Goal: Task Accomplishment & Management: Manage account settings

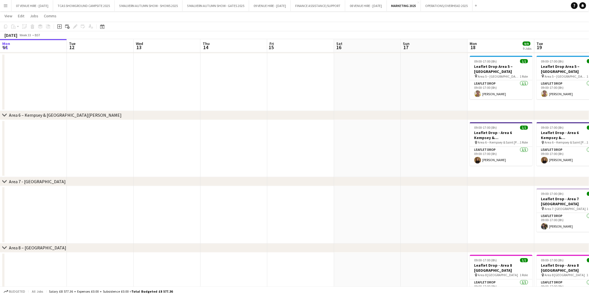
scroll to position [0, 196]
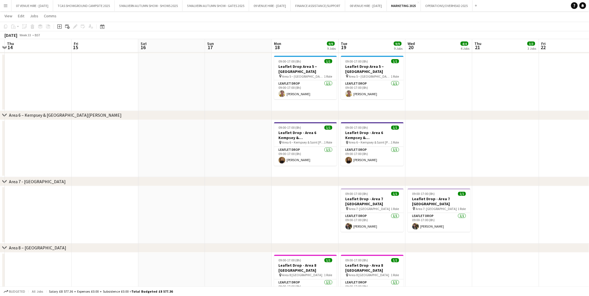
click at [5, 7] on app-icon "Menu" at bounding box center [5, 5] width 4 height 4
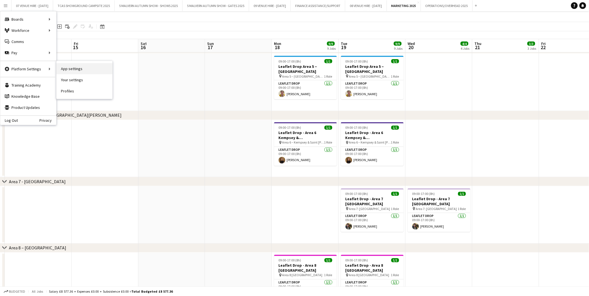
click at [75, 71] on link "App settings" at bounding box center [84, 68] width 56 height 11
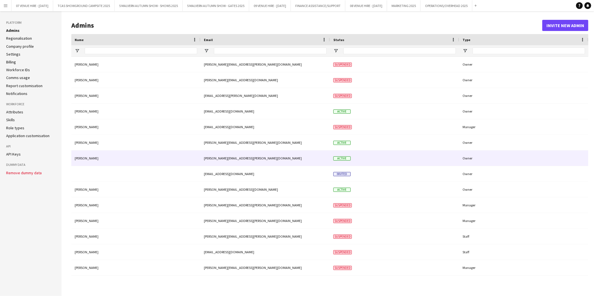
click at [87, 159] on div "[PERSON_NAME]" at bounding box center [135, 158] width 129 height 15
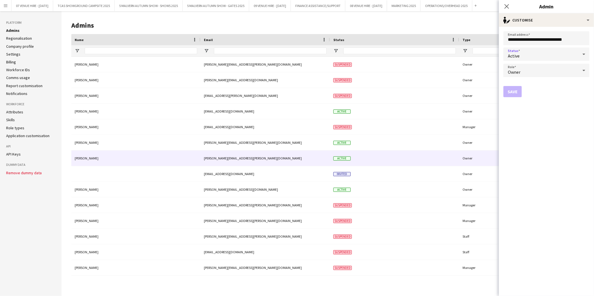
click at [541, 55] on div "Active" at bounding box center [540, 54] width 75 height 13
click at [528, 83] on span "Suspended" at bounding box center [546, 83] width 77 height 5
click at [514, 89] on button "Save" at bounding box center [512, 91] width 18 height 11
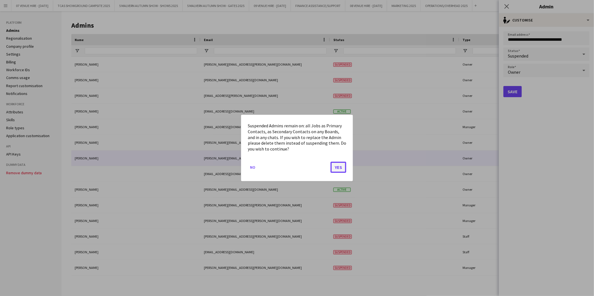
click at [337, 166] on button "Yes" at bounding box center [338, 167] width 16 height 11
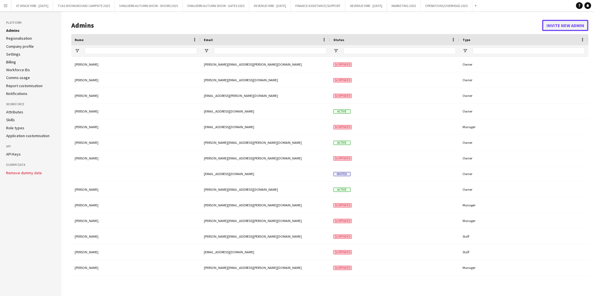
click at [550, 25] on button "Invite new admin" at bounding box center [565, 25] width 46 height 11
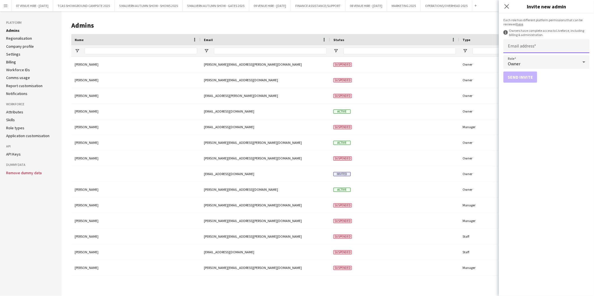
click at [531, 45] on input "Email address" at bounding box center [546, 46] width 86 height 14
type input "**********"
click at [523, 76] on button "Send invite" at bounding box center [520, 77] width 34 height 11
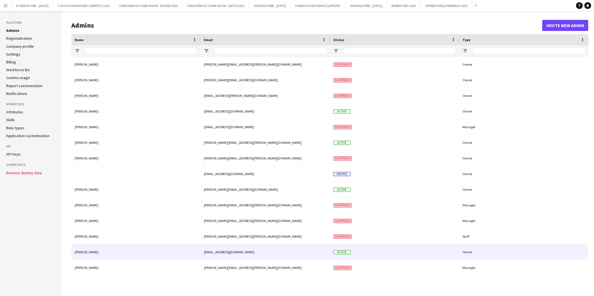
click at [91, 252] on div "[PERSON_NAME]" at bounding box center [135, 252] width 129 height 15
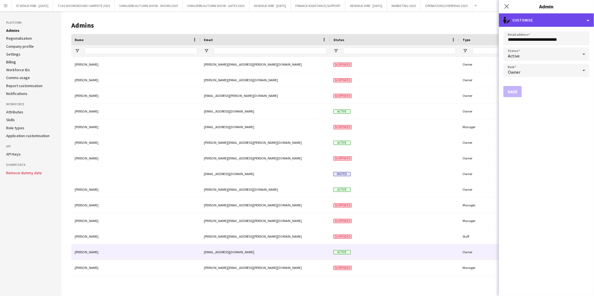
click at [586, 22] on div "single-neutral-actions-edit-1 Customise" at bounding box center [546, 19] width 95 height 13
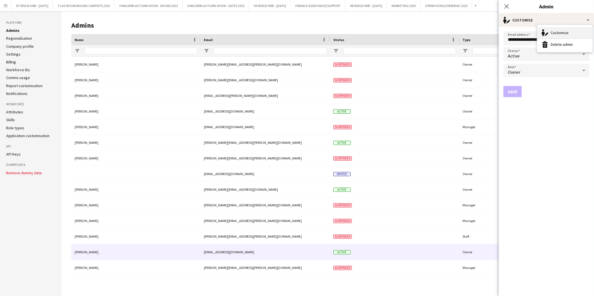
click at [560, 32] on div "Customise Customise" at bounding box center [564, 32] width 55 height 11
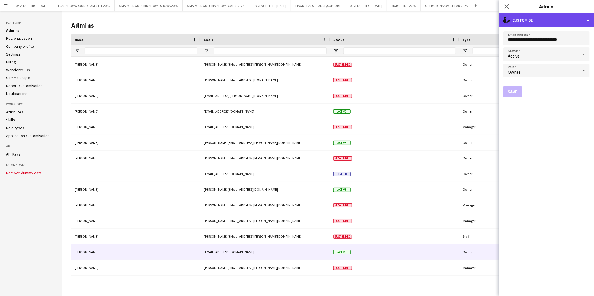
click at [560, 20] on div "single-neutral-actions-edit-1 Customise" at bounding box center [546, 19] width 95 height 13
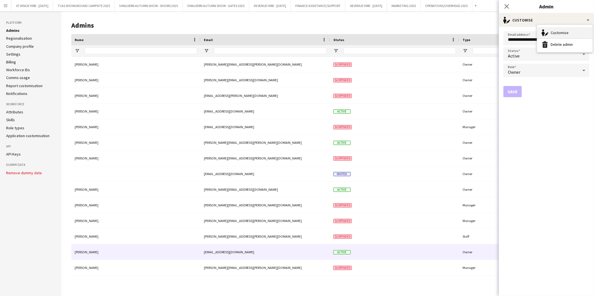
click at [557, 32] on div "Customise Customise" at bounding box center [564, 32] width 55 height 11
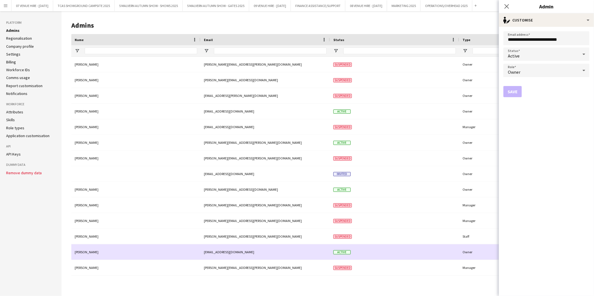
click at [132, 245] on div "[PERSON_NAME]" at bounding box center [135, 252] width 129 height 15
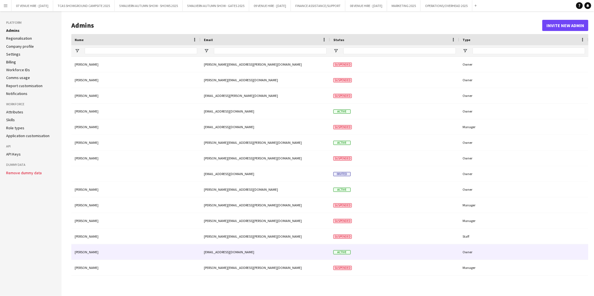
click at [91, 251] on div "[PERSON_NAME]" at bounding box center [135, 252] width 129 height 15
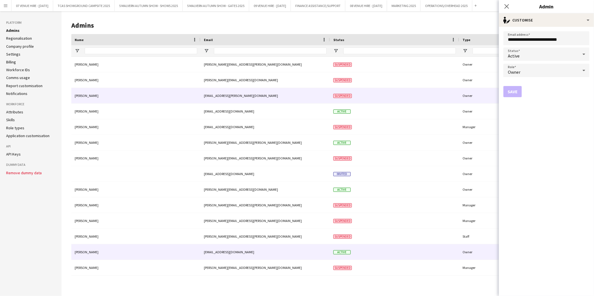
click at [445, 96] on div "Suspended" at bounding box center [394, 95] width 129 height 15
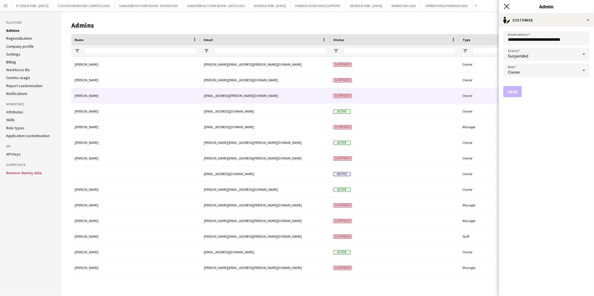
click at [508, 7] on icon "Close pop-in" at bounding box center [506, 6] width 5 height 5
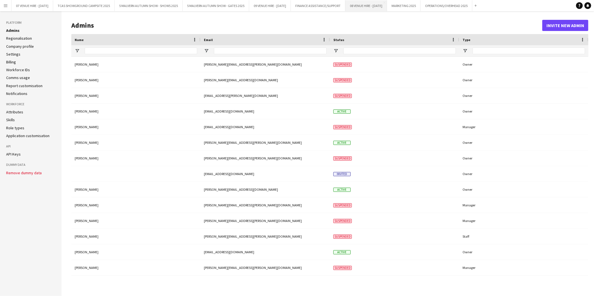
click at [373, 4] on button "08 VENUE HIRE - [DATE] Close" at bounding box center [366, 5] width 42 height 11
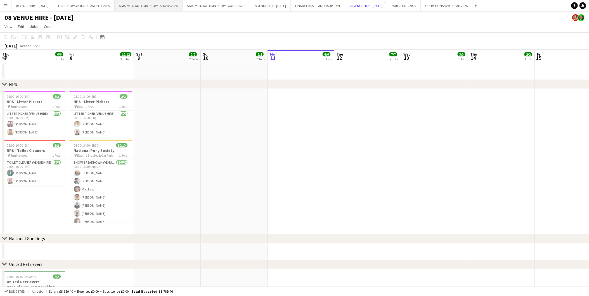
scroll to position [0, 133]
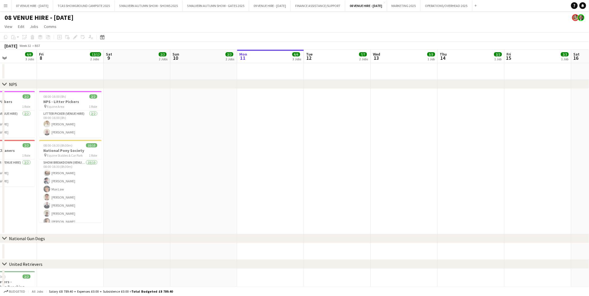
drag, startPoint x: 311, startPoint y: 121, endPoint x: 214, endPoint y: 133, distance: 97.7
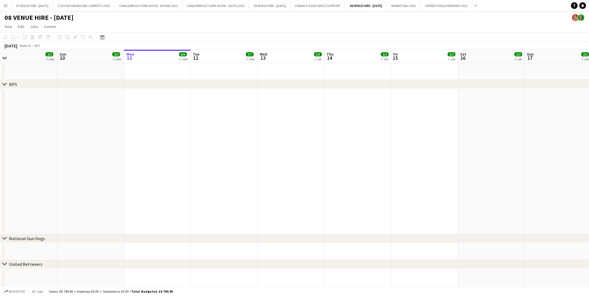
drag, startPoint x: 299, startPoint y: 128, endPoint x: 186, endPoint y: 133, distance: 113.3
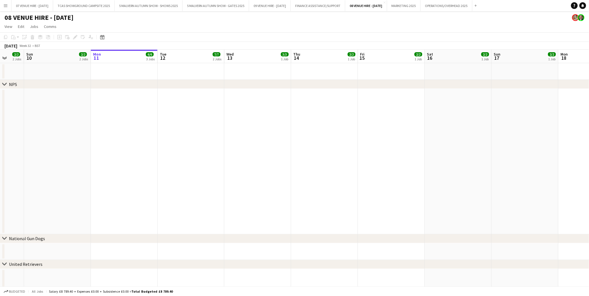
drag, startPoint x: 284, startPoint y: 131, endPoint x: 183, endPoint y: 140, distance: 100.8
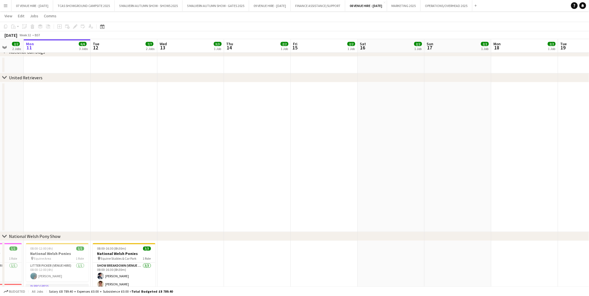
scroll to position [0, 174]
click at [127, 115] on app-calendar-viewport "Fri 8 12/12 2 Jobs Sat 9 2/2 2 Jobs Sun 10 2/2 2 Jobs Mon 11 6/6 3 Jobs Tue 12 …" at bounding box center [294, 214] width 589 height 757
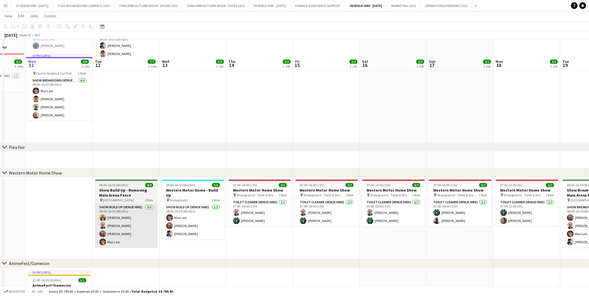
scroll to position [435, 0]
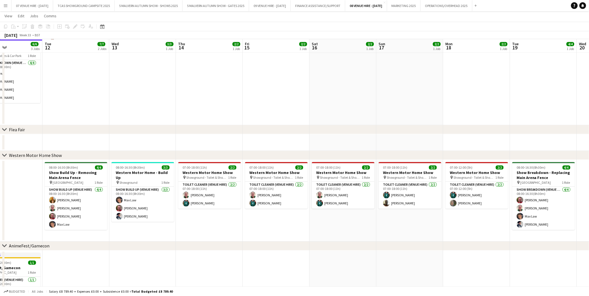
drag, startPoint x: 456, startPoint y: 146, endPoint x: 308, endPoint y: 154, distance: 148.3
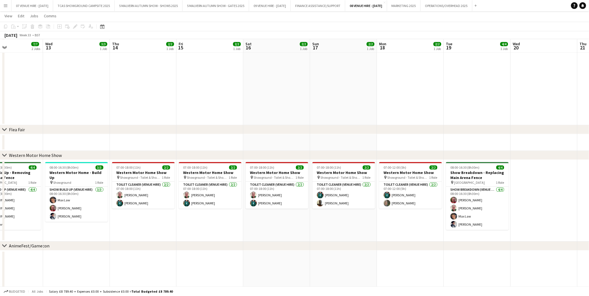
scroll to position [0, 186]
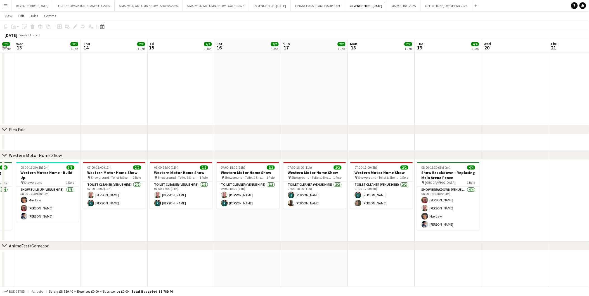
drag, startPoint x: 406, startPoint y: 148, endPoint x: 202, endPoint y: 152, distance: 204.4
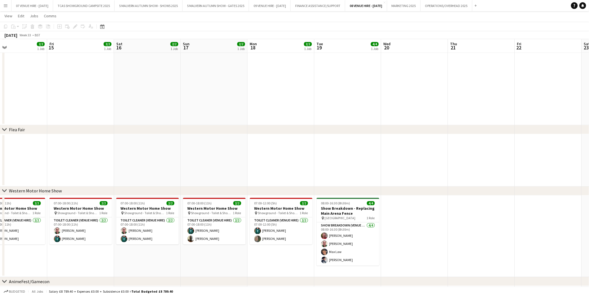
scroll to position [0, 233]
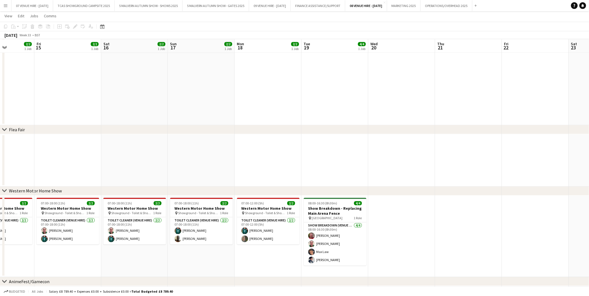
drag, startPoint x: 325, startPoint y: 141, endPoint x: 212, endPoint y: 146, distance: 113.3
click at [311, 252] on app-user-avatar at bounding box center [311, 252] width 7 height 7
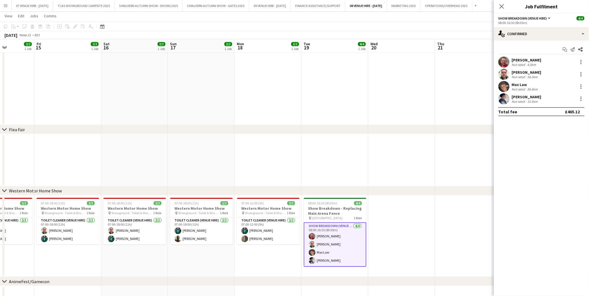
click at [504, 88] on app-user-avatar at bounding box center [503, 86] width 11 height 11
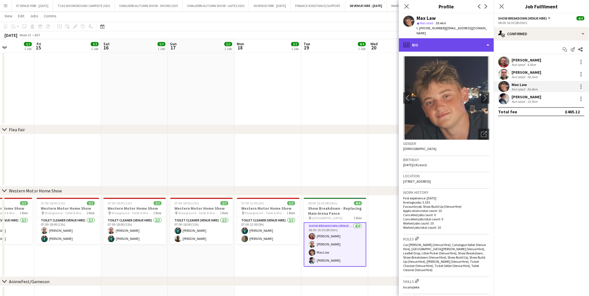
click at [443, 38] on div "profile Bio" at bounding box center [446, 44] width 95 height 13
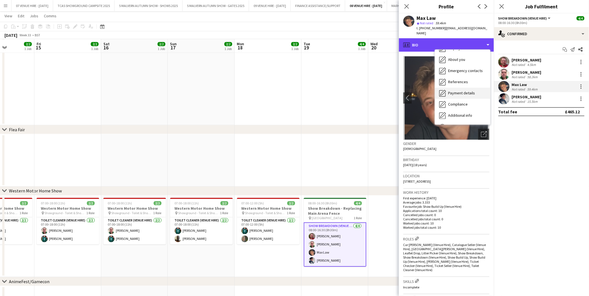
scroll to position [52, 0]
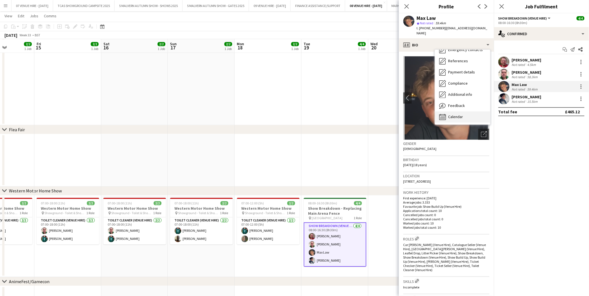
click at [455, 114] on span "Calendar" at bounding box center [455, 116] width 15 height 5
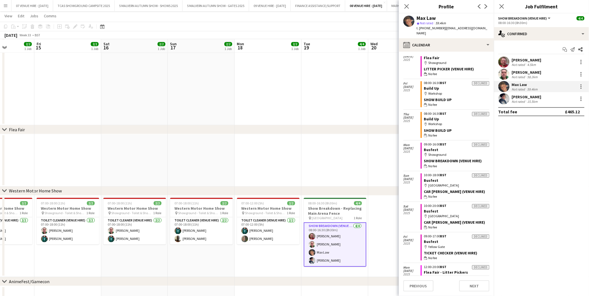
scroll to position [0, 0]
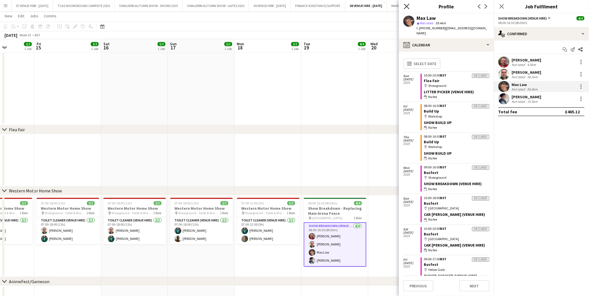
click at [407, 5] on icon "Close pop-in" at bounding box center [406, 6] width 5 height 5
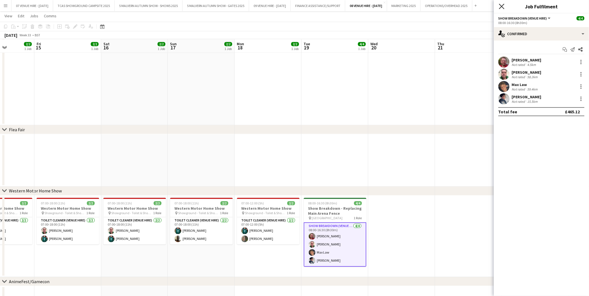
click at [503, 5] on icon at bounding box center [501, 6] width 5 height 5
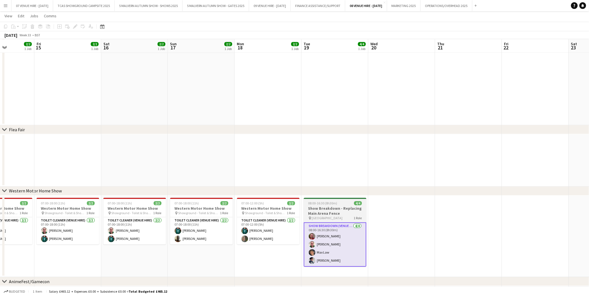
click at [325, 209] on h3 "Show Breakdown - Replacing Main Arena Fence" at bounding box center [335, 211] width 63 height 10
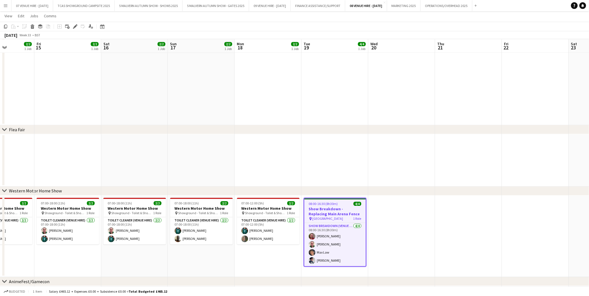
click at [326, 209] on h3 "Show Breakdown - Replacing Main Arena Fence" at bounding box center [335, 212] width 62 height 10
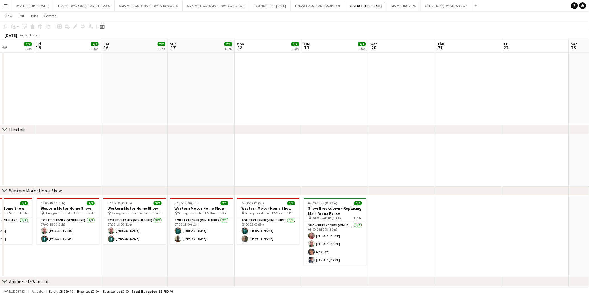
click at [407, 214] on app-date-cell at bounding box center [401, 237] width 67 height 82
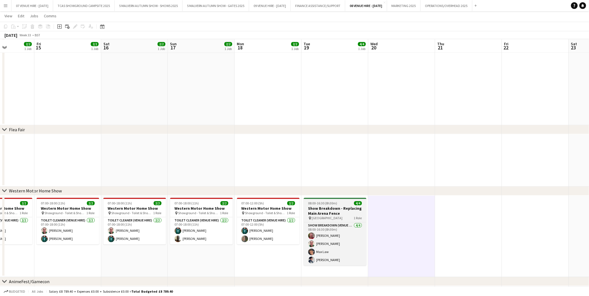
click at [340, 208] on h3 "Show Breakdown - Replacing Main Arena Fence" at bounding box center [335, 211] width 63 height 10
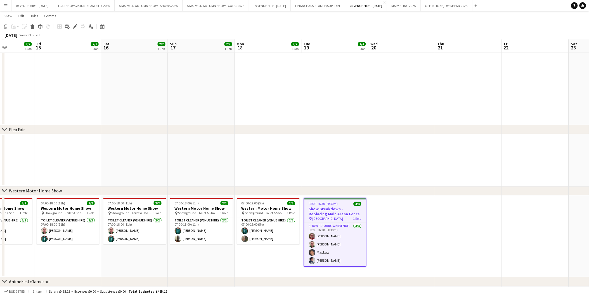
click at [402, 210] on app-date-cell at bounding box center [401, 237] width 67 height 82
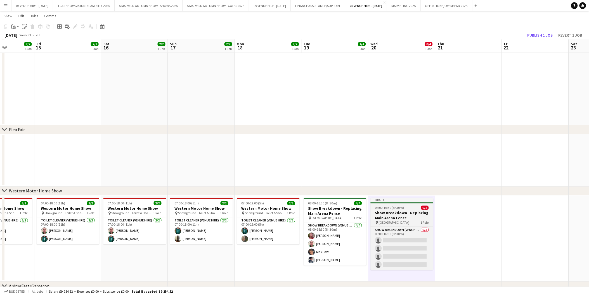
click at [395, 209] on span "08:00-16:30 (8h30m)" at bounding box center [389, 208] width 29 height 4
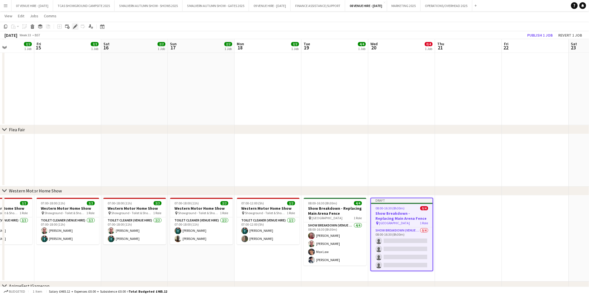
click at [76, 25] on icon at bounding box center [76, 24] width 1 height 1
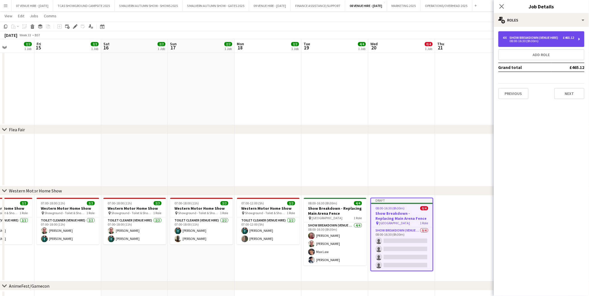
click at [545, 39] on div "Show Breakdown (Venue Hire)" at bounding box center [535, 38] width 51 height 4
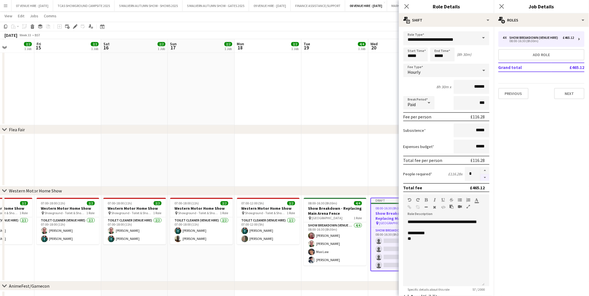
click at [481, 175] on button "button" at bounding box center [485, 177] width 9 height 7
type input "*"
click at [378, 178] on app-date-cell at bounding box center [401, 160] width 67 height 53
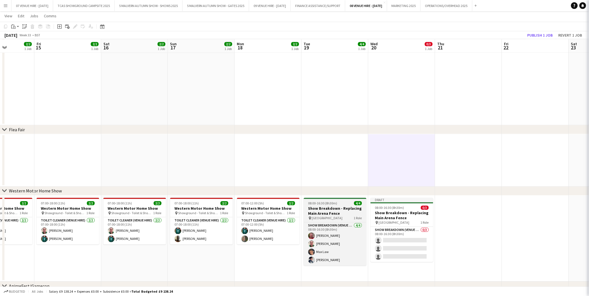
scroll to position [0, 233]
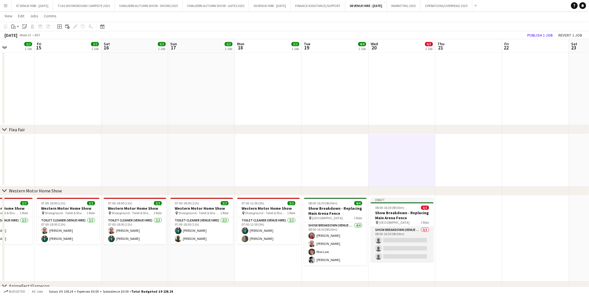
click at [401, 248] on app-card-role "Show Breakdown (Venue Hire) 0/3 08:00-16:30 (8h30m) single-neutral-actions sing…" at bounding box center [402, 244] width 63 height 35
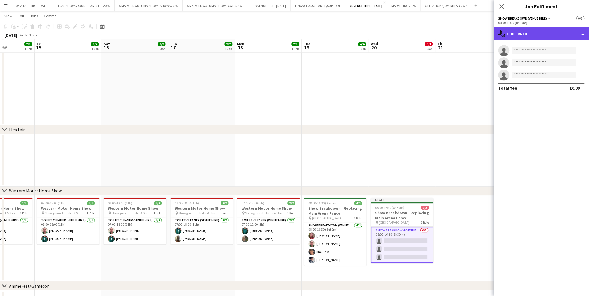
click at [529, 33] on div "single-neutral-actions-check-2 Confirmed" at bounding box center [541, 33] width 95 height 13
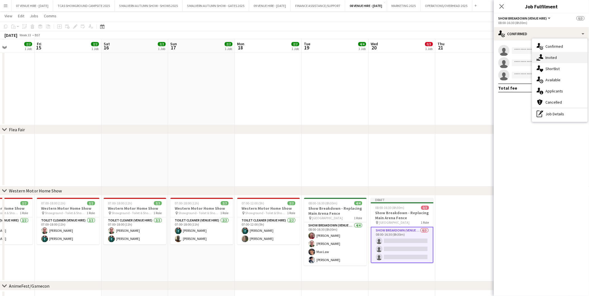
click at [555, 56] on div "single-neutral-actions-share-1 Invited" at bounding box center [559, 57] width 55 height 11
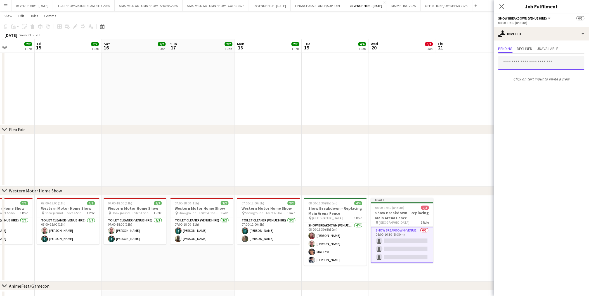
click at [523, 64] on input "text" at bounding box center [541, 63] width 86 height 14
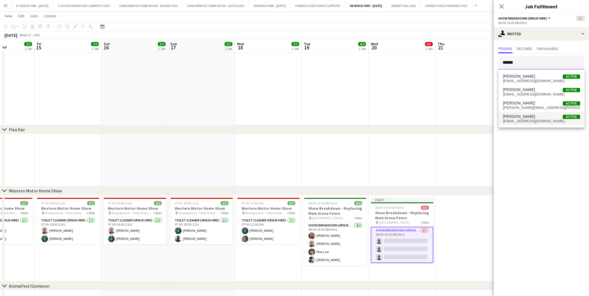
type input "******"
click at [525, 117] on span "[PERSON_NAME]" at bounding box center [519, 116] width 32 height 5
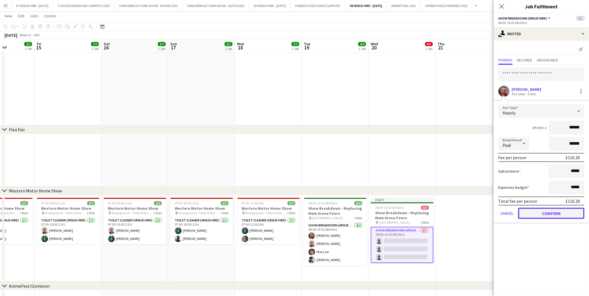
click at [552, 213] on button "Confirm" at bounding box center [551, 213] width 66 height 11
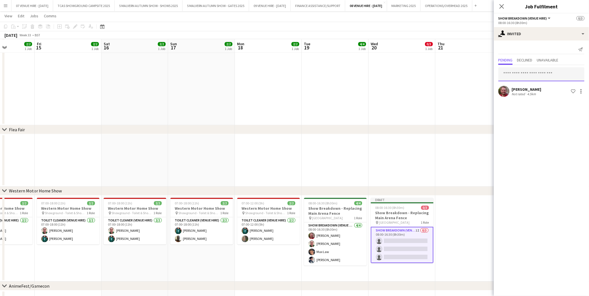
click at [530, 73] on input "text" at bounding box center [541, 74] width 86 height 14
type input "*****"
click at [523, 88] on span "[PERSON_NAME]" at bounding box center [519, 88] width 32 height 5
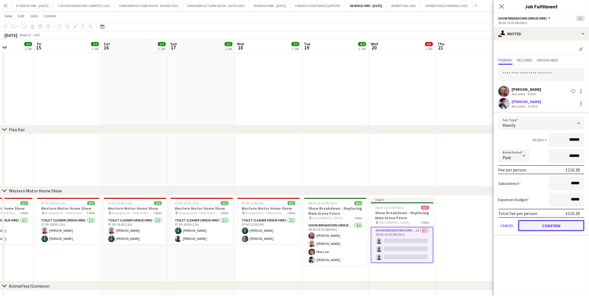
click at [555, 223] on button "Confirm" at bounding box center [551, 225] width 66 height 11
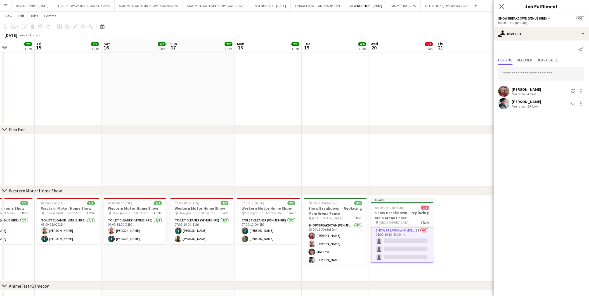
click at [530, 74] on input "text" at bounding box center [541, 74] width 86 height 14
type input "******"
click at [528, 89] on span "[PERSON_NAME] Active" at bounding box center [541, 88] width 77 height 5
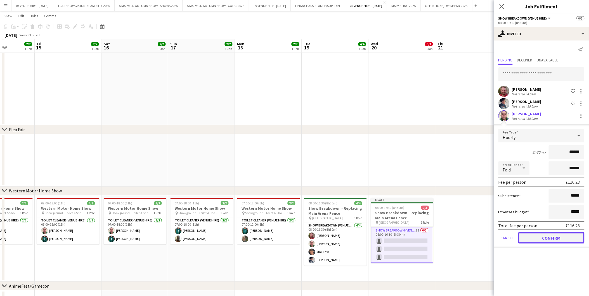
click at [557, 240] on button "Confirm" at bounding box center [551, 238] width 66 height 11
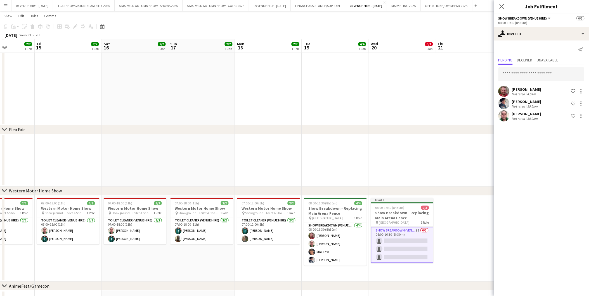
click at [480, 198] on app-date-cell at bounding box center [469, 239] width 67 height 86
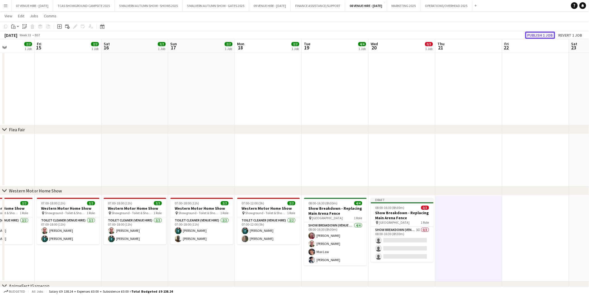
click at [534, 35] on button "Publish 1 job" at bounding box center [540, 35] width 30 height 7
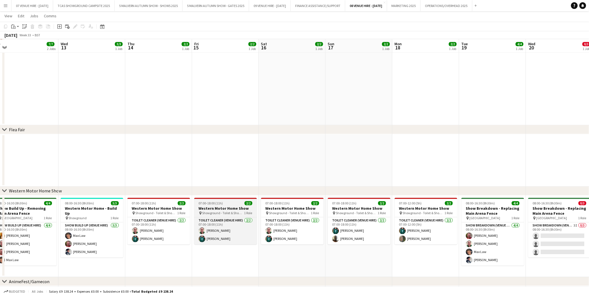
drag, startPoint x: 100, startPoint y: 231, endPoint x: 255, endPoint y: 199, distance: 159.0
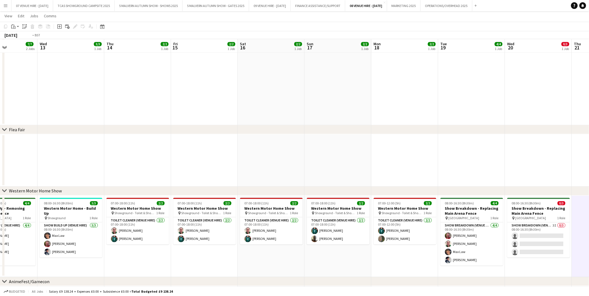
drag, startPoint x: 101, startPoint y: 219, endPoint x: 219, endPoint y: 203, distance: 119.0
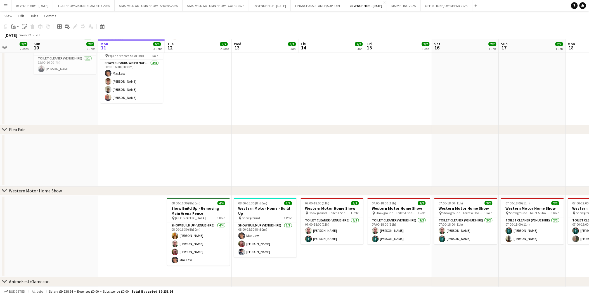
drag, startPoint x: 154, startPoint y: 208, endPoint x: 303, endPoint y: 193, distance: 149.8
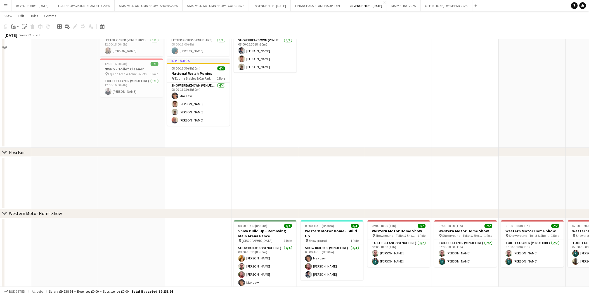
scroll to position [373, 0]
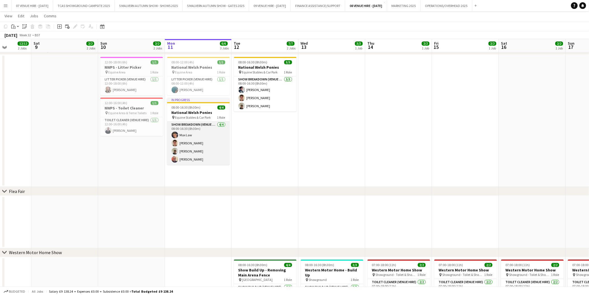
click at [174, 161] on app-user-avatar at bounding box center [175, 159] width 7 height 7
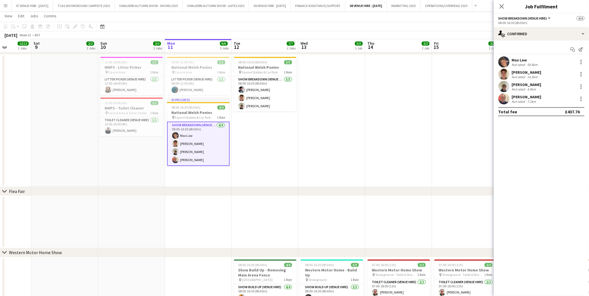
click at [503, 95] on app-user-avatar at bounding box center [503, 98] width 11 height 11
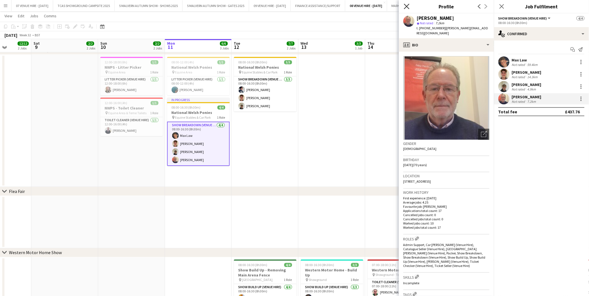
click at [406, 7] on icon at bounding box center [406, 6] width 5 height 5
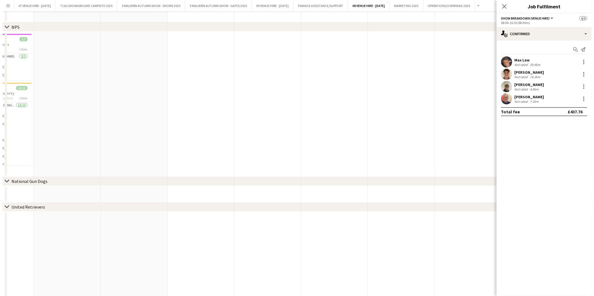
scroll to position [0, 0]
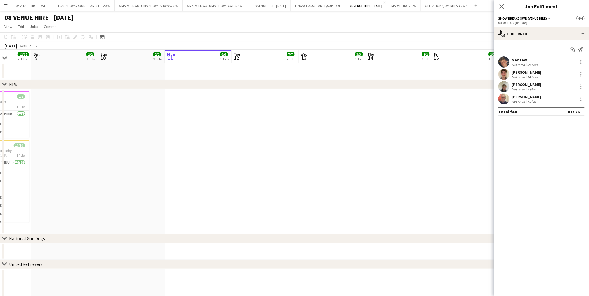
click at [4, 6] on app-icon "Menu" at bounding box center [5, 5] width 4 height 4
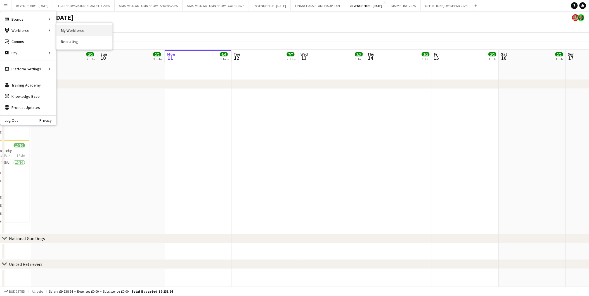
click at [71, 30] on link "My Workforce" at bounding box center [84, 30] width 56 height 11
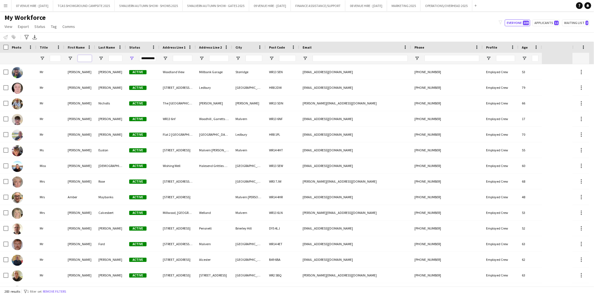
click at [89, 59] on input "First Name Filter Input" at bounding box center [85, 58] width 14 height 7
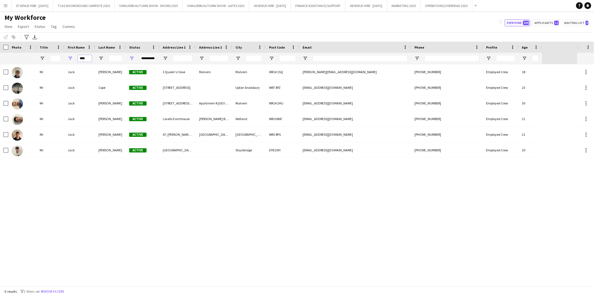
type input "****"
click at [79, 169] on div "Mr [PERSON_NAME] Active [STREET_ADDRESS] [PERSON_NAME][EMAIL_ADDRESS][DOMAIN_NA…" at bounding box center [288, 175] width 577 height 222
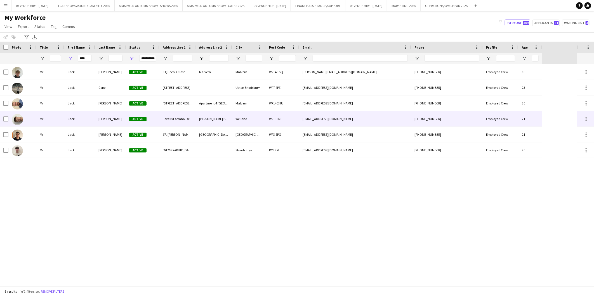
click at [20, 119] on img at bounding box center [17, 119] width 11 height 11
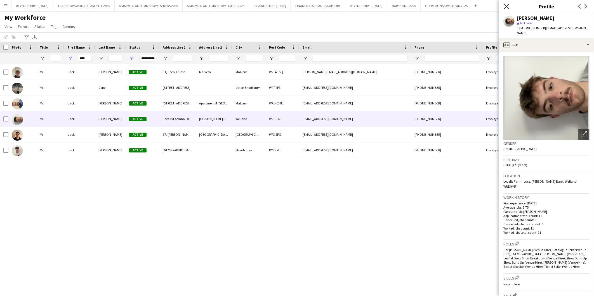
click at [507, 9] on icon "Close pop-in" at bounding box center [506, 6] width 5 height 5
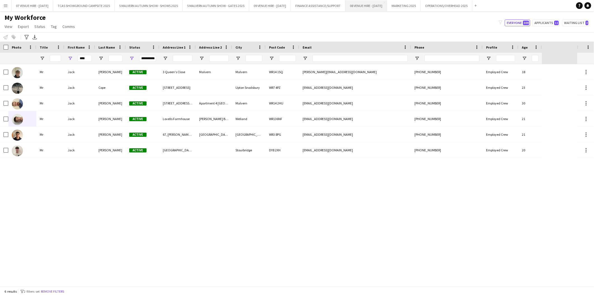
click at [387, 7] on button "08 VENUE HIRE - [DATE] Close" at bounding box center [366, 5] width 42 height 11
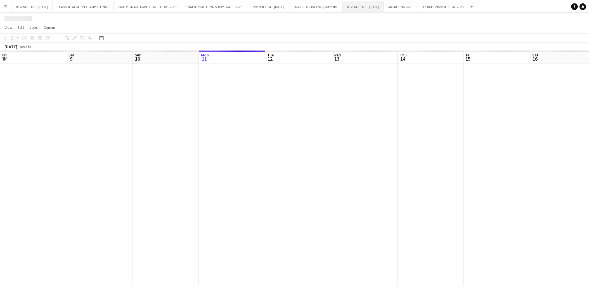
scroll to position [0, 133]
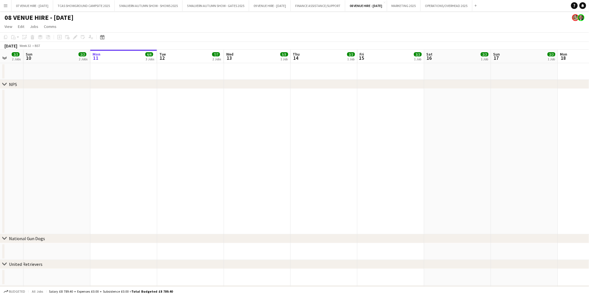
drag, startPoint x: 133, startPoint y: 101, endPoint x: 261, endPoint y: 107, distance: 128.4
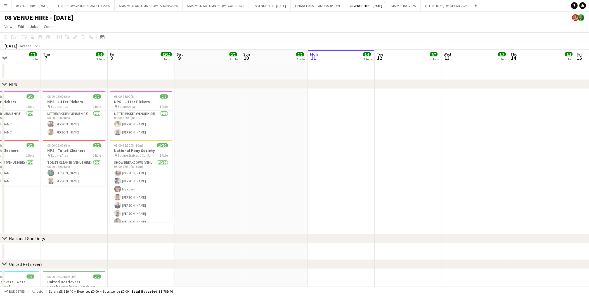
drag, startPoint x: 169, startPoint y: 110, endPoint x: 282, endPoint y: 114, distance: 112.2
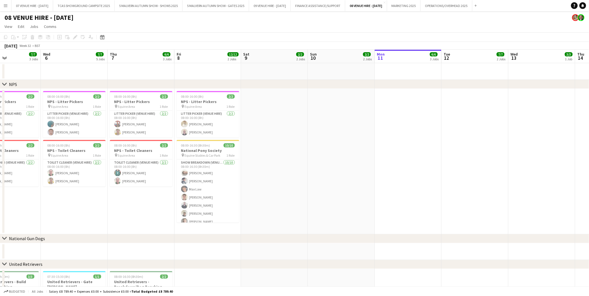
scroll to position [0, 130]
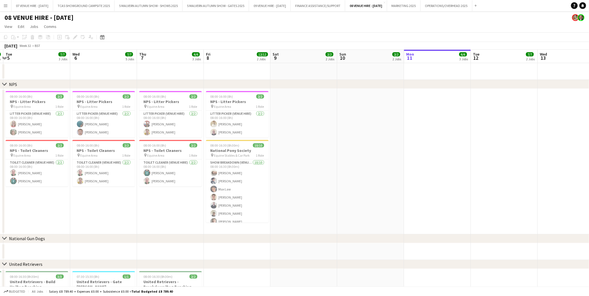
drag, startPoint x: 259, startPoint y: 117, endPoint x: 327, endPoint y: 120, distance: 68.6
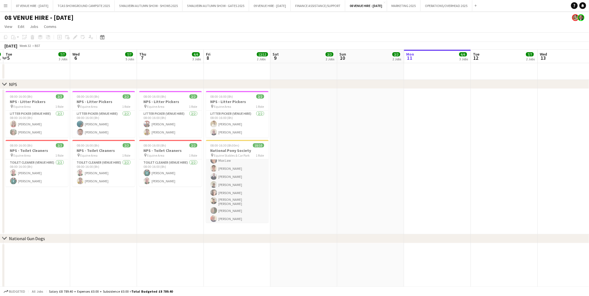
click at [235, 183] on app-card-role "Show Breakdown (Venue Hire) [DATE] 08:00-16:30 (8h30m) [PERSON_NAME] [PERSON_NA…" at bounding box center [237, 178] width 63 height 94
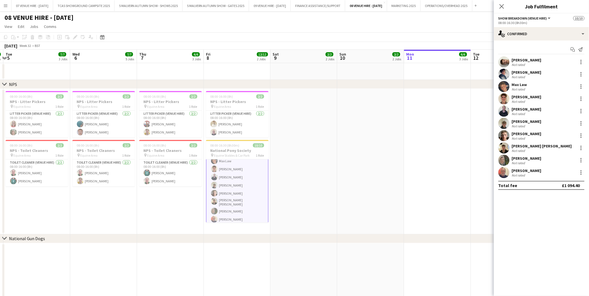
scroll to position [29, 0]
click at [505, 138] on app-user-avatar at bounding box center [503, 135] width 11 height 11
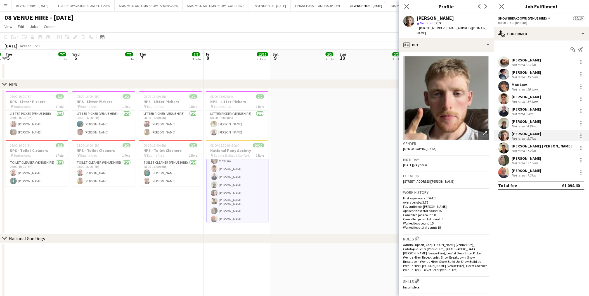
click at [504, 159] on app-user-avatar at bounding box center [503, 160] width 11 height 11
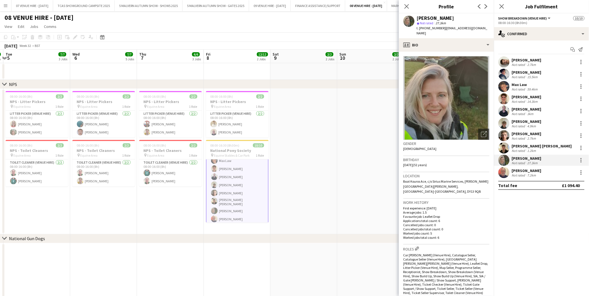
click at [504, 136] on app-user-avatar at bounding box center [503, 135] width 11 height 11
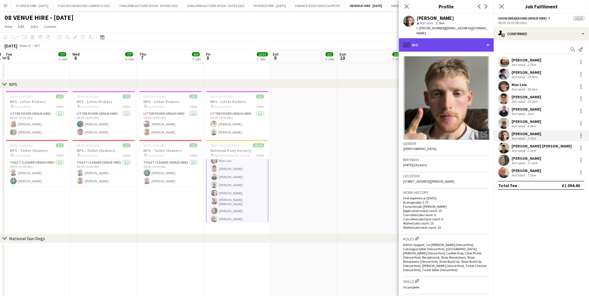
click at [452, 43] on div "profile Bio" at bounding box center [446, 44] width 95 height 13
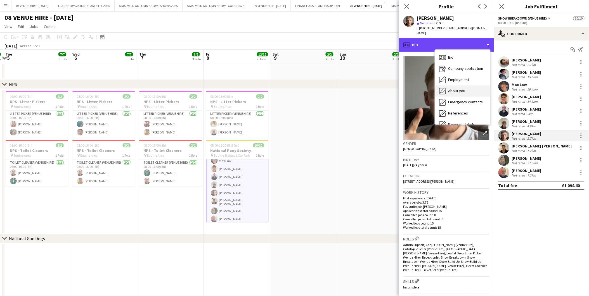
scroll to position [52, 0]
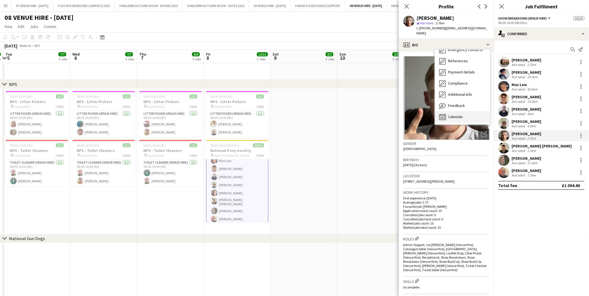
click at [467, 112] on div "Calendar Calendar" at bounding box center [462, 117] width 55 height 11
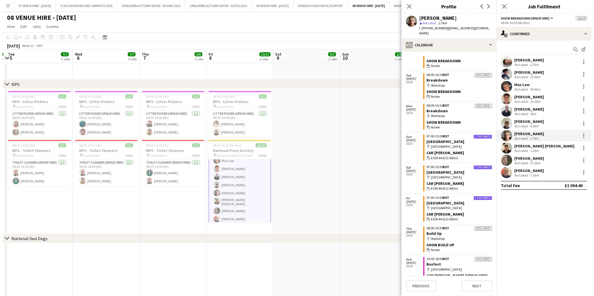
scroll to position [0, 0]
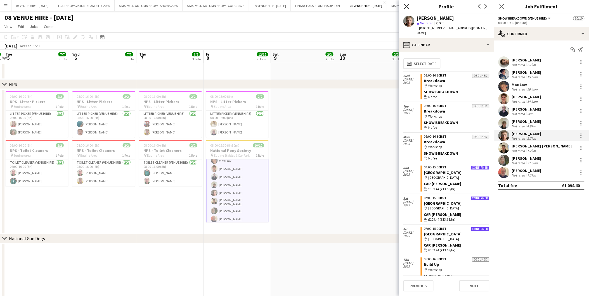
click at [407, 6] on icon at bounding box center [406, 6] width 5 height 5
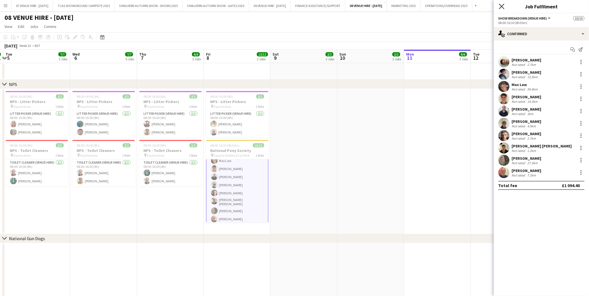
click at [502, 5] on icon "Close pop-in" at bounding box center [501, 6] width 5 height 5
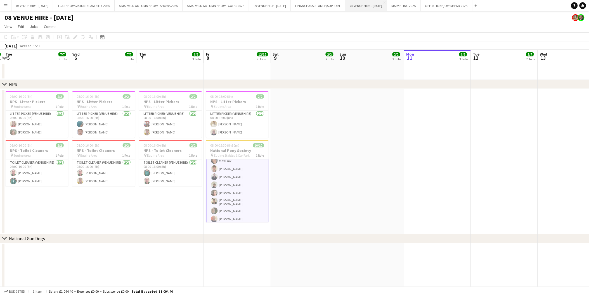
click at [377, 3] on button "08 VENUE HIRE - [DATE] Close" at bounding box center [366, 5] width 42 height 11
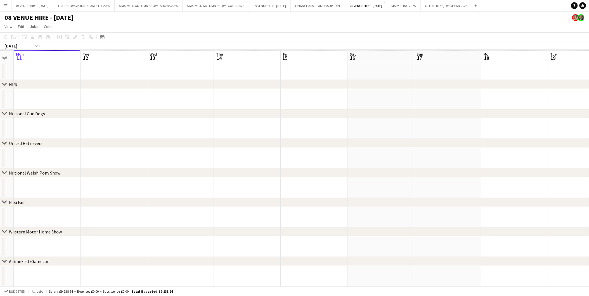
click at [294, 110] on app-calendar-viewport "Fri 8 Sat 9 Sun 10 Mon 11 Tue 12 Wed 13 Thu 14 Fri 15 Sat 16 Sun 17 Mon 18 Tue …" at bounding box center [294, 168] width 589 height 237
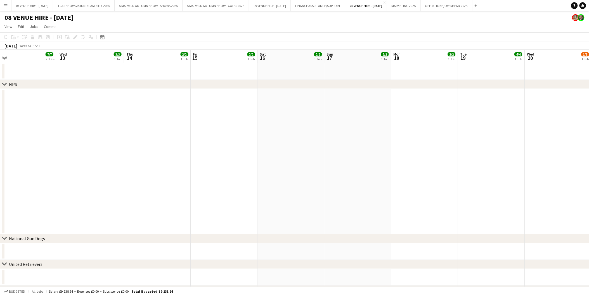
drag, startPoint x: 371, startPoint y: 102, endPoint x: 306, endPoint y: 100, distance: 65.2
drag, startPoint x: 450, startPoint y: 110, endPoint x: 408, endPoint y: 115, distance: 42.0
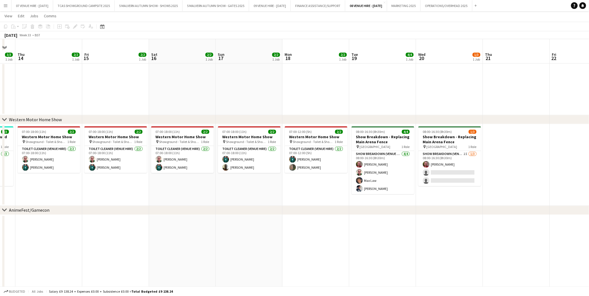
scroll to position [394, 0]
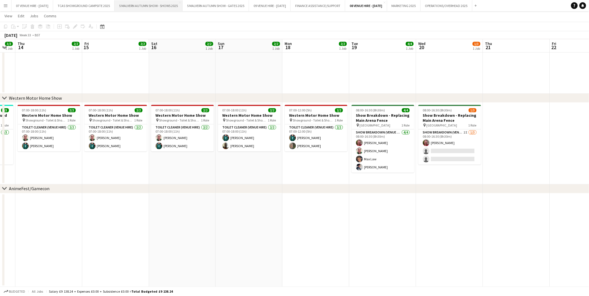
click at [163, 4] on button "5 MALVERN AUTUMN SHOW - SHOWS 2025 Close" at bounding box center [149, 5] width 68 height 11
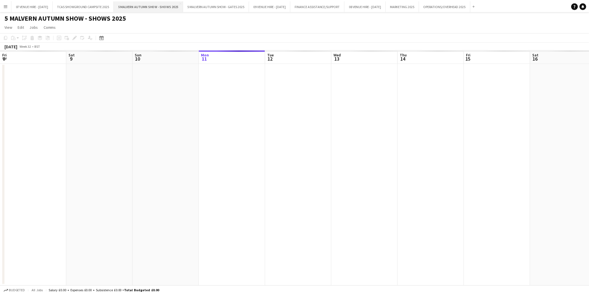
scroll to position [0, 133]
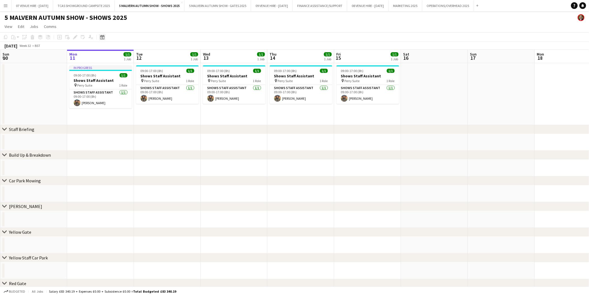
click at [103, 35] on icon "Date picker" at bounding box center [102, 37] width 4 height 4
click at [148, 53] on span "Next month" at bounding box center [147, 56] width 11 height 11
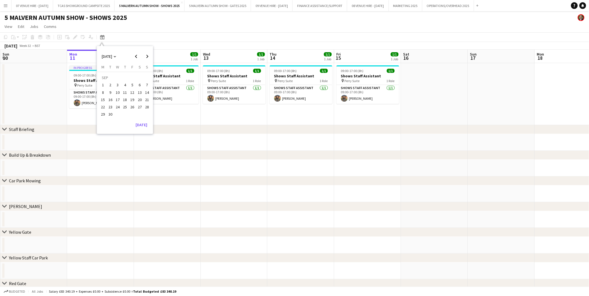
click at [105, 100] on span "15" at bounding box center [103, 99] width 7 height 7
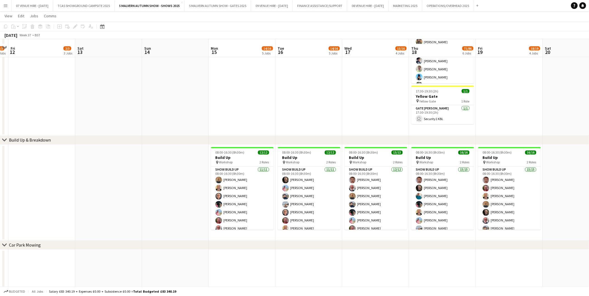
scroll to position [280, 0]
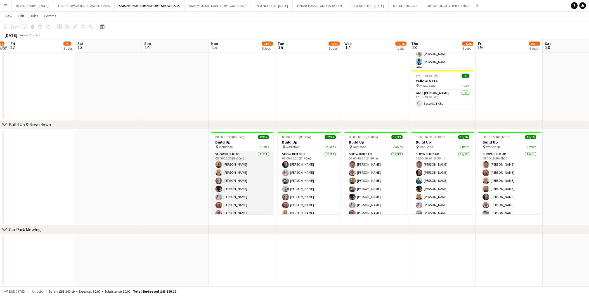
click at [238, 177] on app-card-role "Show Build Up [DATE] 08:00-16:30 (8h30m) [PERSON_NAME] [PERSON_NAME] [PERSON_NA…" at bounding box center [242, 202] width 63 height 100
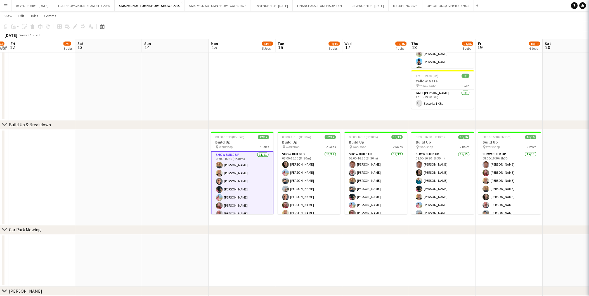
scroll to position [0, 192]
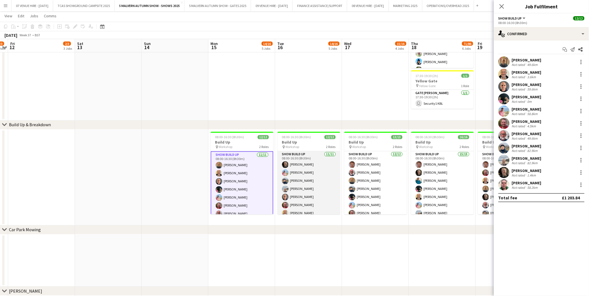
click at [294, 185] on app-card-role "Show Build Up [DATE] 08:00-16:30 (8h30m) [PERSON_NAME] [PERSON_NAME] [PERSON_NA…" at bounding box center [309, 202] width 63 height 100
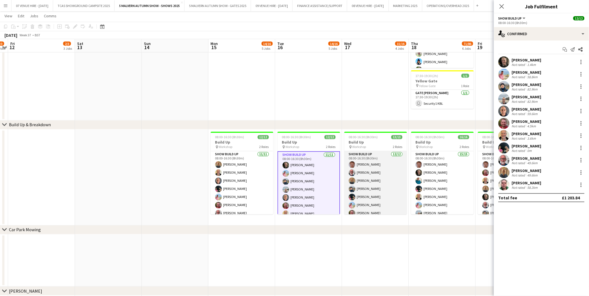
click at [361, 183] on app-card-role "Show Build Up [DATE] 08:00-16:30 (8h30m) [PERSON_NAME] [PERSON_NAME] [PERSON_NA…" at bounding box center [375, 206] width 63 height 108
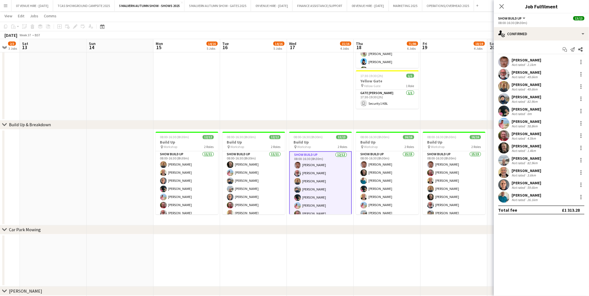
scroll to position [0, 223]
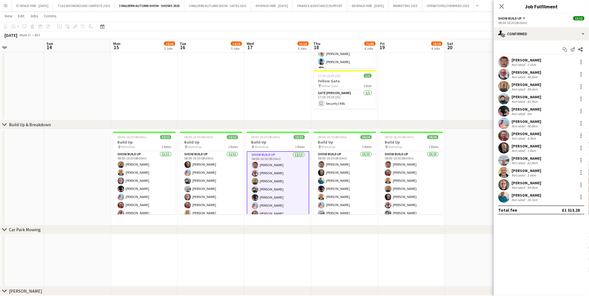
drag, startPoint x: 430, startPoint y: 141, endPoint x: 332, endPoint y: 145, distance: 97.6
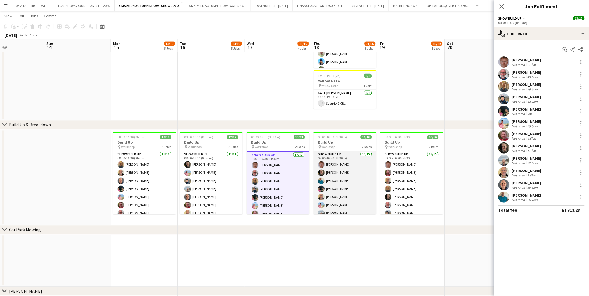
click at [344, 175] on app-card-role "Show Build Up 15/15 08:00-16:30 (8h30m) [PERSON_NAME] [PERSON_NAME] [PERSON_NAM…" at bounding box center [345, 218] width 63 height 133
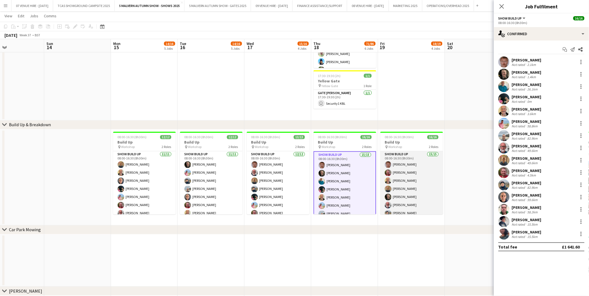
click at [398, 179] on app-card-role "Show Build Up 15/15 08:00-16:30 (8h30m) [PERSON_NAME] [PERSON_NAME] [PERSON_NAM…" at bounding box center [411, 218] width 63 height 133
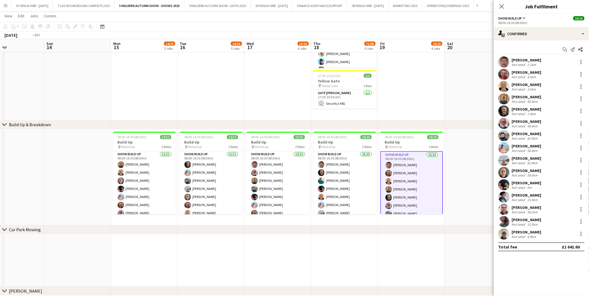
drag, startPoint x: 427, startPoint y: 141, endPoint x: 303, endPoint y: 144, distance: 123.9
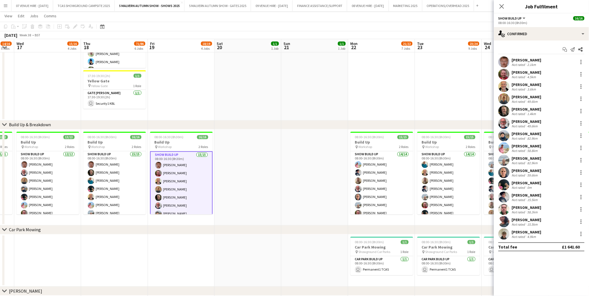
drag, startPoint x: 227, startPoint y: 136, endPoint x: 160, endPoint y: 147, distance: 67.8
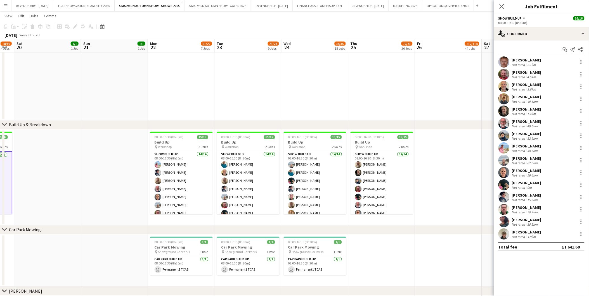
scroll to position [0, 185]
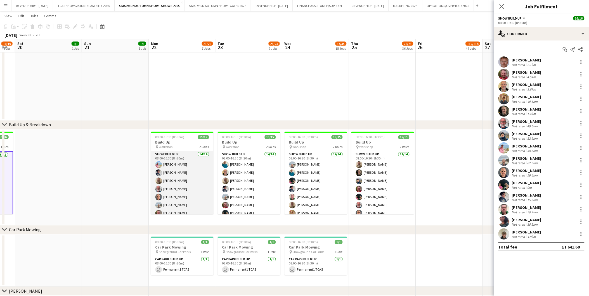
click at [177, 177] on app-card-role "Show Build Up 14/14 08:00-16:30 (8h30m) [PERSON_NAME] [PERSON_NAME] [PERSON_NAM…" at bounding box center [182, 214] width 63 height 124
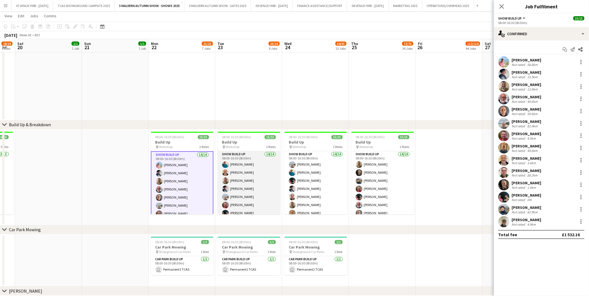
click at [247, 188] on app-card-role "Show Build Up 14/14 08:00-16:30 (8h30m) [PERSON_NAME] [PERSON_NAME] [PERSON_NAM…" at bounding box center [249, 214] width 63 height 124
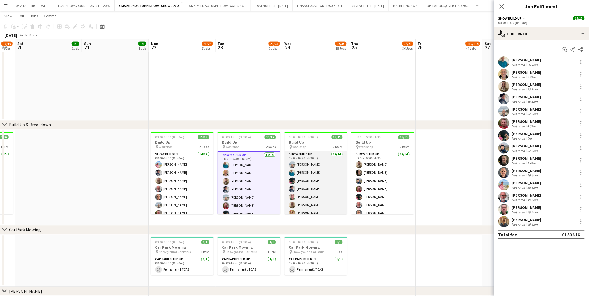
click at [314, 193] on app-card-role "Show Build Up 14/14 08:00-16:30 (8h30m) [PERSON_NAME] [PERSON_NAME] [PERSON_NAM…" at bounding box center [316, 214] width 63 height 124
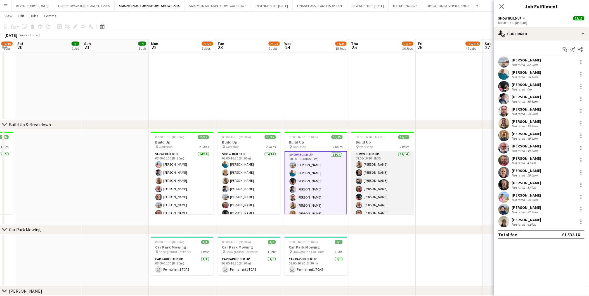
click at [374, 188] on app-card-role "Show Build Up 14/14 08:00-16:30 (8h30m) [PERSON_NAME] [PERSON_NAME] [PERSON_NAM…" at bounding box center [382, 214] width 63 height 124
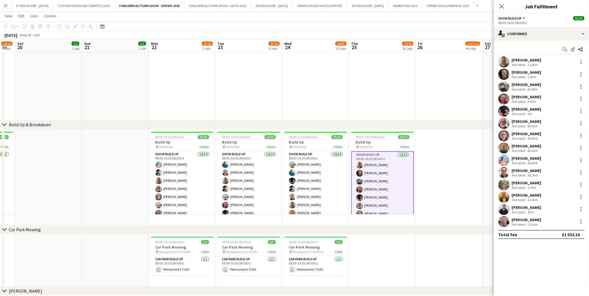
click at [505, 223] on app-user-avatar at bounding box center [503, 221] width 11 height 11
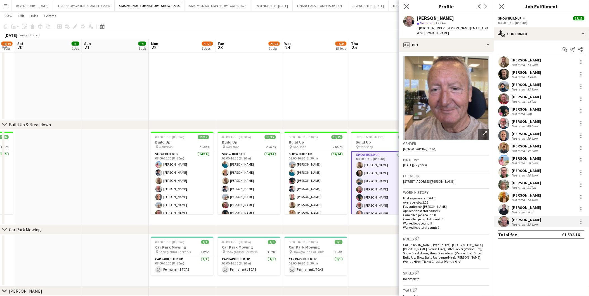
click at [409, 4] on icon "Close pop-in" at bounding box center [406, 6] width 5 height 5
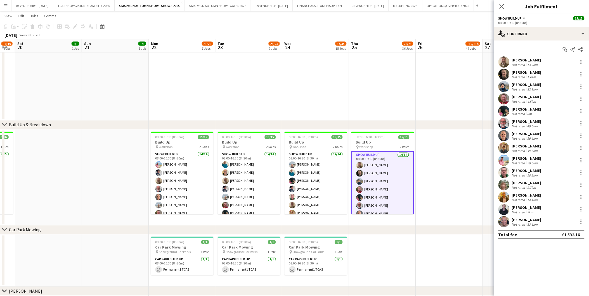
click at [501, 197] on app-user-avatar at bounding box center [503, 197] width 11 height 11
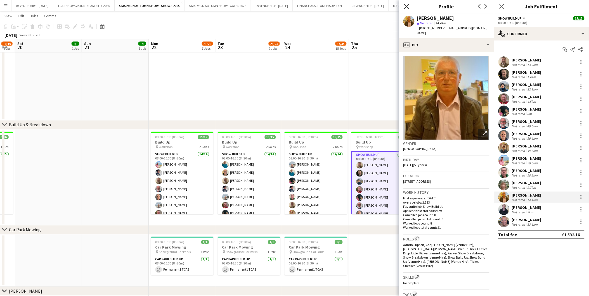
click at [409, 6] on icon "Close pop-in" at bounding box center [406, 6] width 5 height 5
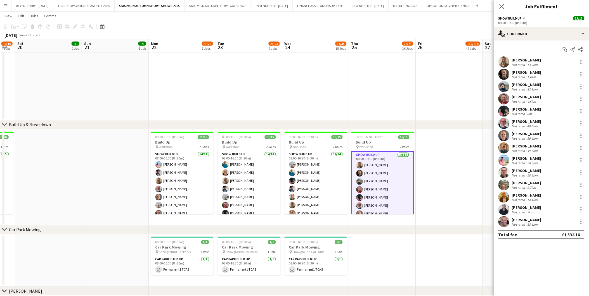
drag, startPoint x: 423, startPoint y: 142, endPoint x: 265, endPoint y: 153, distance: 158.6
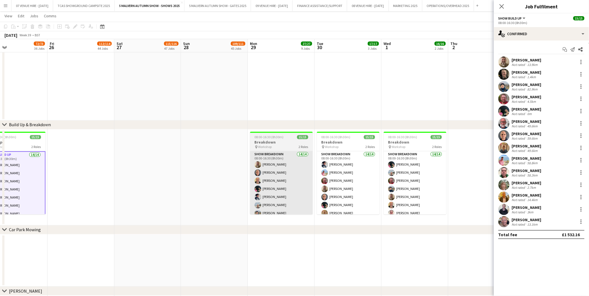
drag, startPoint x: 340, startPoint y: 145, endPoint x: 275, endPoint y: 155, distance: 65.9
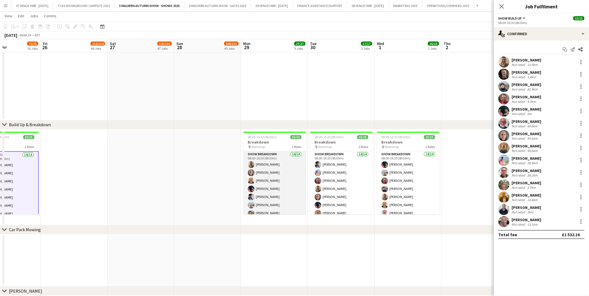
click at [275, 179] on app-card-role "Show Breakdown 14/14 08:00-16:30 (8h30m) [PERSON_NAME] [PERSON_NAME] [PERSON_NA…" at bounding box center [274, 214] width 63 height 124
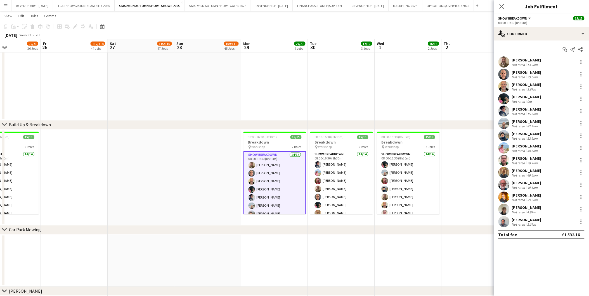
click at [508, 220] on app-user-avatar at bounding box center [503, 221] width 11 height 11
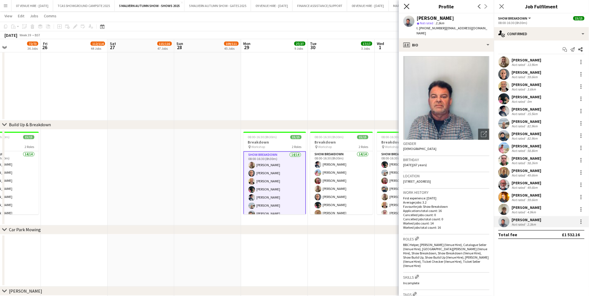
click at [405, 6] on icon "Close pop-in" at bounding box center [406, 6] width 5 height 5
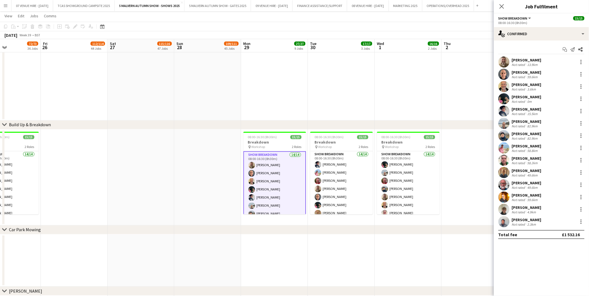
click at [508, 200] on app-user-avatar at bounding box center [503, 197] width 11 height 11
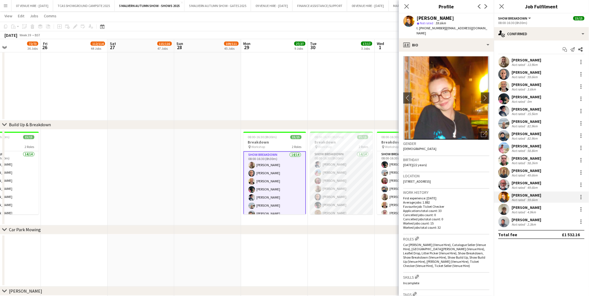
click at [343, 187] on app-card-role "Show Breakdown 14/14 08:00-16:30 (8h30m) [PERSON_NAME] [PERSON_NAME] [PERSON_NA…" at bounding box center [341, 214] width 63 height 124
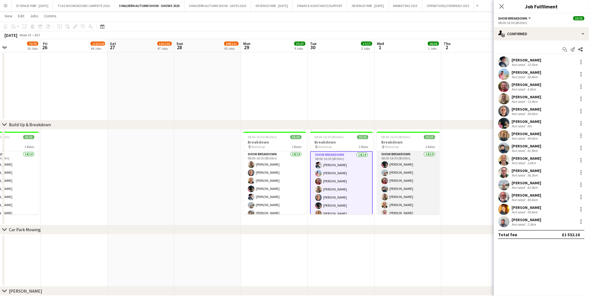
click at [394, 182] on app-card-role "Show Breakdown 14/14 08:00-16:30 (8h30m) [PERSON_NAME] [PERSON_NAME] [PERSON_NA…" at bounding box center [408, 214] width 63 height 124
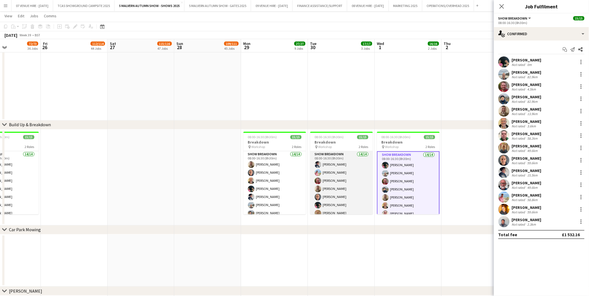
click at [331, 192] on app-card-role "Show Breakdown 14/14 08:00-16:30 (8h30m) [PERSON_NAME] [PERSON_NAME] [PERSON_NA…" at bounding box center [341, 214] width 63 height 124
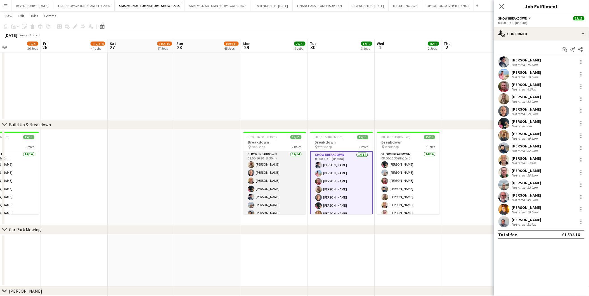
click at [269, 192] on app-card-role "Show Breakdown 14/14 08:00-16:30 (8h30m) [PERSON_NAME] [PERSON_NAME] [PERSON_NA…" at bounding box center [274, 214] width 63 height 124
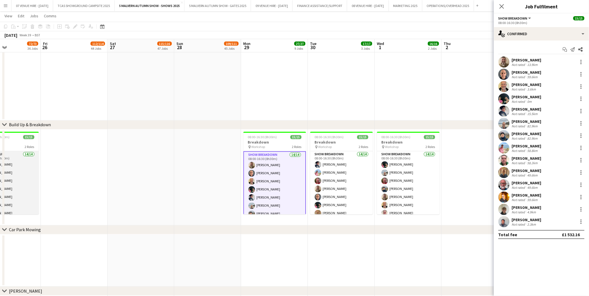
click at [15, 182] on app-card-role "Show Build Up 14/14 08:00-16:30 (8h30m) [PERSON_NAME] [PERSON_NAME] [PERSON_NAM…" at bounding box center [7, 214] width 63 height 124
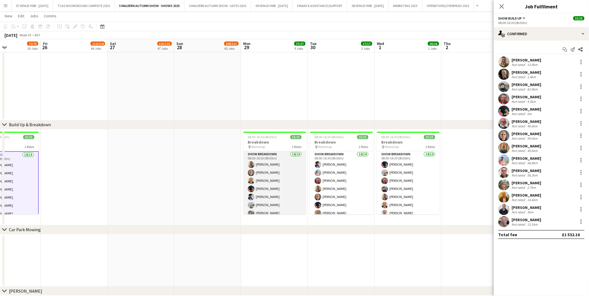
click at [260, 190] on app-card-role "Show Breakdown 14/14 08:00-16:30 (8h30m) [PERSON_NAME] [PERSON_NAME] [PERSON_NA…" at bounding box center [274, 214] width 63 height 124
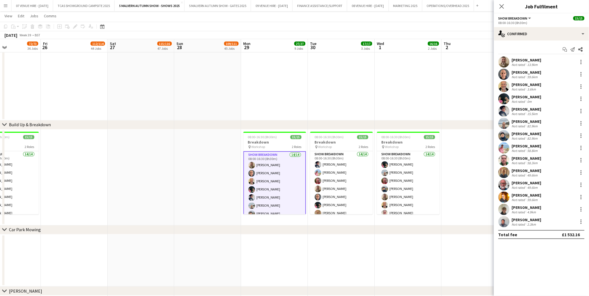
click at [507, 211] on app-user-avatar at bounding box center [503, 209] width 11 height 11
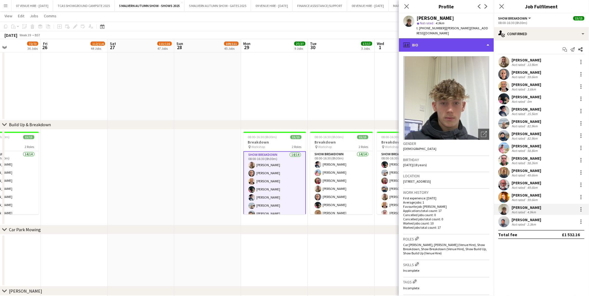
click at [426, 41] on div "profile Bio" at bounding box center [446, 44] width 95 height 13
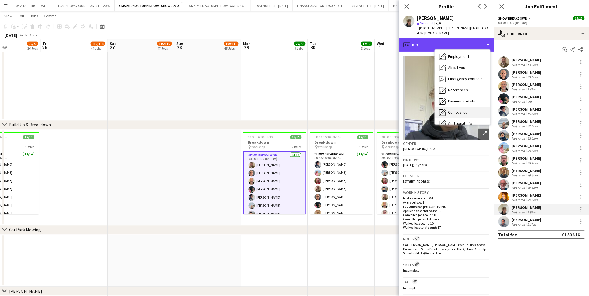
scroll to position [52, 0]
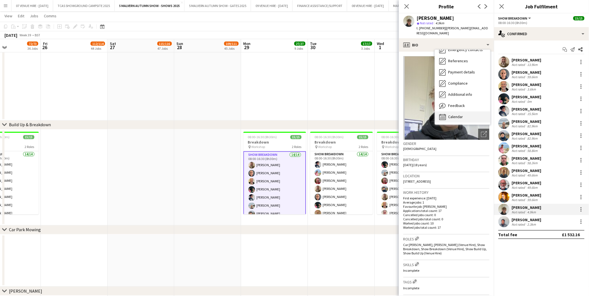
click at [454, 114] on span "Calendar" at bounding box center [455, 116] width 15 height 5
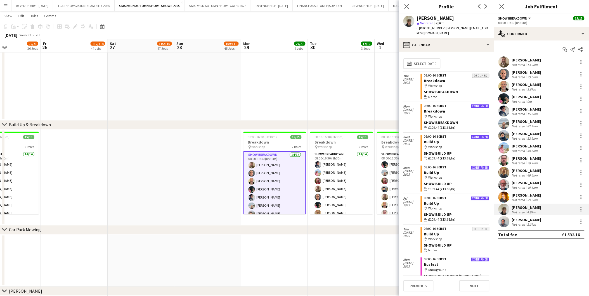
click at [225, 174] on app-date-cell at bounding box center [207, 178] width 67 height 96
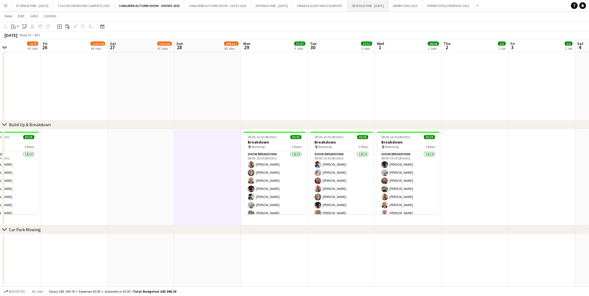
click at [389, 2] on button "08 VENUE HIRE - [DATE] Close" at bounding box center [368, 5] width 42 height 11
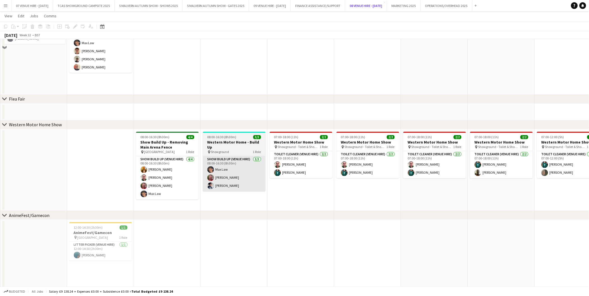
scroll to position [359, 0]
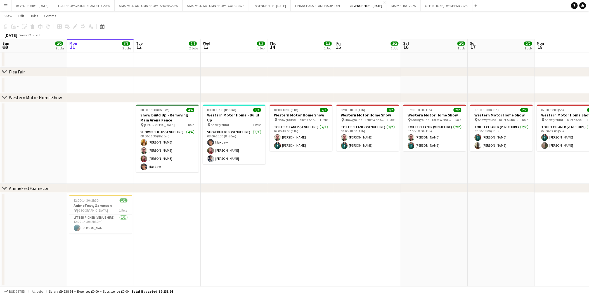
drag, startPoint x: 429, startPoint y: 99, endPoint x: 339, endPoint y: 88, distance: 90.7
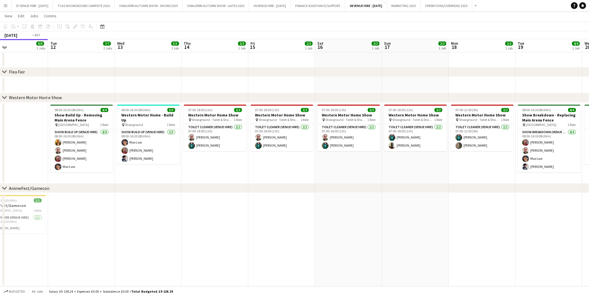
drag, startPoint x: 493, startPoint y: 81, endPoint x: 328, endPoint y: 81, distance: 164.4
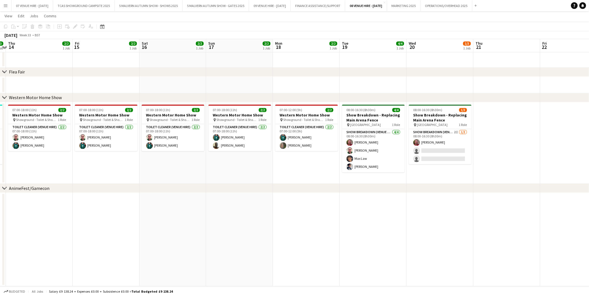
scroll to position [0, 190]
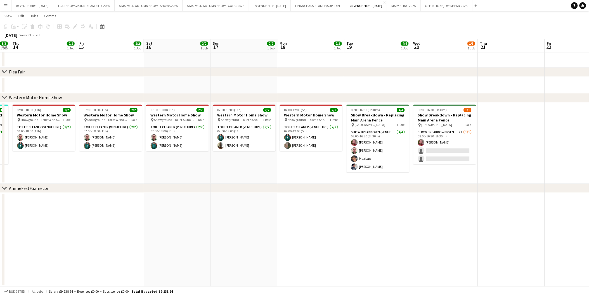
drag, startPoint x: 462, startPoint y: 77, endPoint x: 339, endPoint y: 75, distance: 123.3
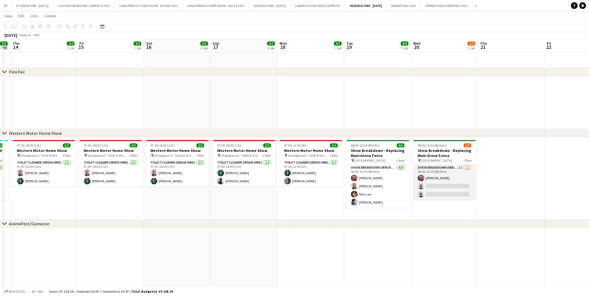
click at [447, 191] on app-card-role "Show Breakdown (Venue Hire) 2I [DATE] 08:00-16:30 (8h30m) [PERSON_NAME] single-…" at bounding box center [444, 182] width 63 height 35
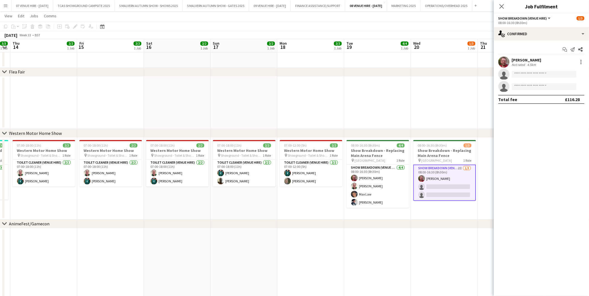
click at [108, 82] on app-date-cell at bounding box center [110, 103] width 67 height 53
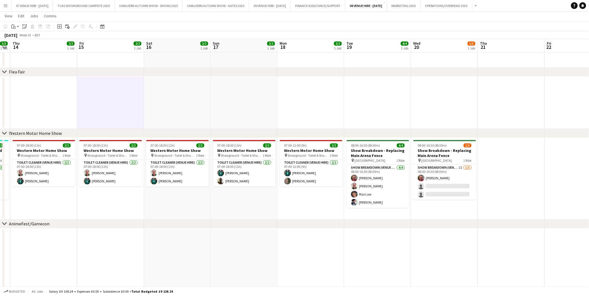
click at [6, 6] on app-icon "Menu" at bounding box center [5, 5] width 4 height 4
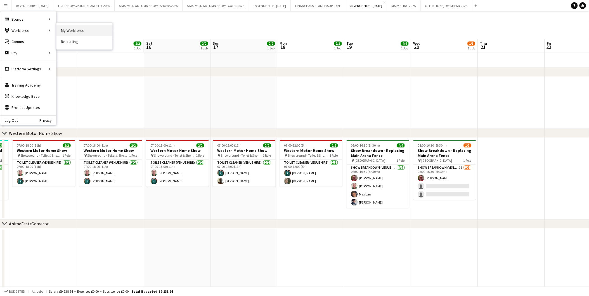
click at [76, 28] on link "My Workforce" at bounding box center [84, 30] width 56 height 11
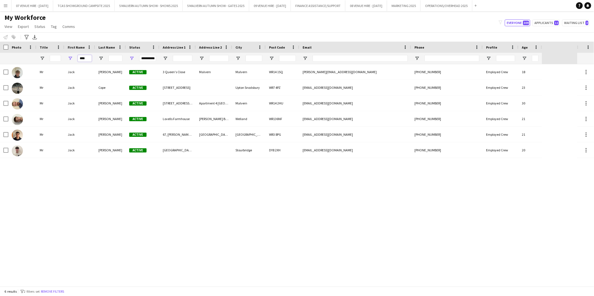
drag, startPoint x: 90, startPoint y: 58, endPoint x: 24, endPoint y: 50, distance: 66.2
click at [65, 60] on div "****" at bounding box center [79, 58] width 31 height 11
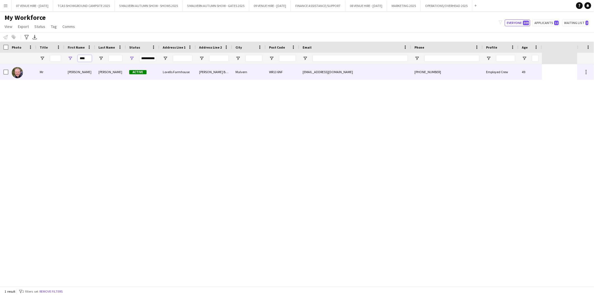
type input "****"
click at [17, 71] on img at bounding box center [17, 72] width 11 height 11
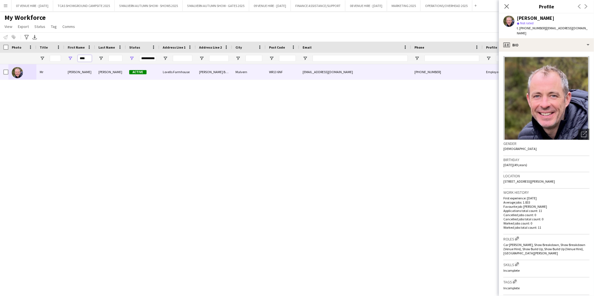
drag, startPoint x: 87, startPoint y: 58, endPoint x: 74, endPoint y: 59, distance: 12.9
click at [74, 59] on div "****" at bounding box center [79, 58] width 31 height 11
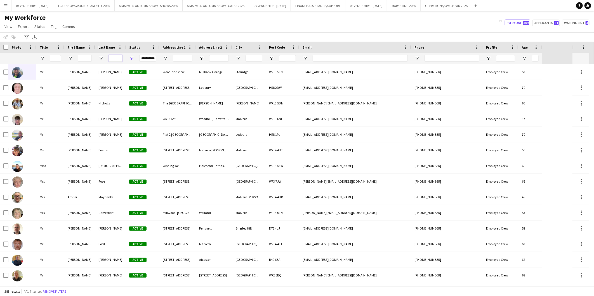
click at [117, 56] on input "Last Name Filter Input" at bounding box center [115, 58] width 14 height 7
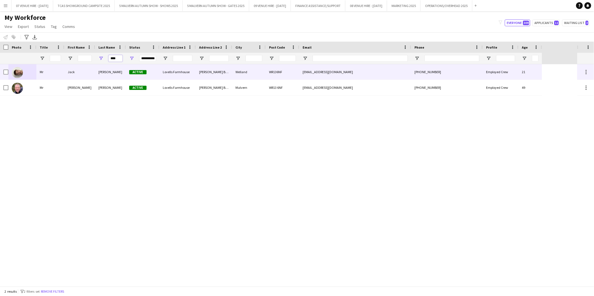
type input "****"
click at [18, 73] on img at bounding box center [17, 72] width 11 height 11
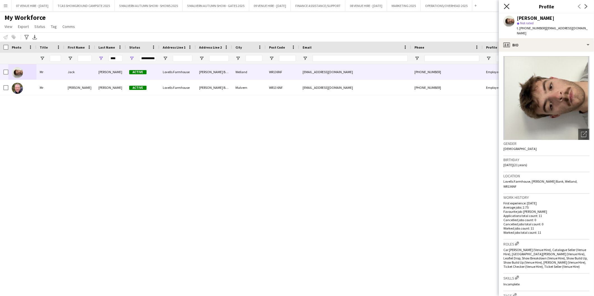
click at [507, 5] on icon at bounding box center [506, 6] width 5 height 5
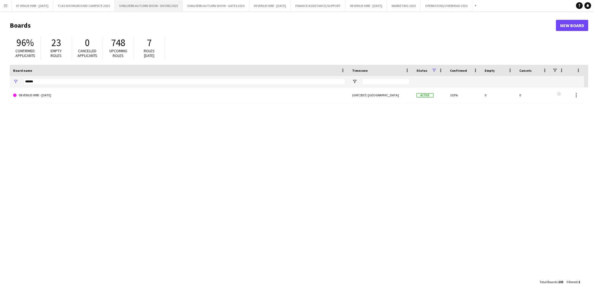
click at [155, 5] on button "5 MALVERN AUTUMN SHOW - SHOWS 2025 Close" at bounding box center [149, 5] width 68 height 11
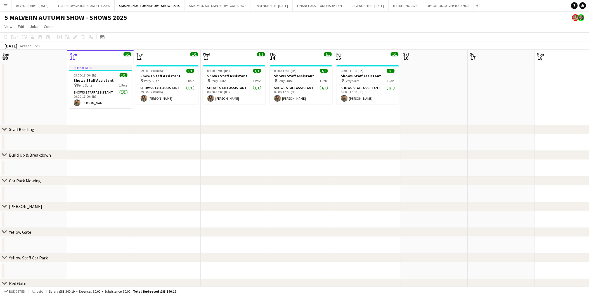
click at [214, 113] on app-date-cell "09:00-17:00 (8h) 1/1 Shows Staff Assistant pin Perry Suite 1 Role Shows Staff A…" at bounding box center [234, 94] width 67 height 62
click at [205, 7] on button "5 MALVERN AUTUMN SHOW - GATES 2025 Close" at bounding box center [218, 5] width 67 height 11
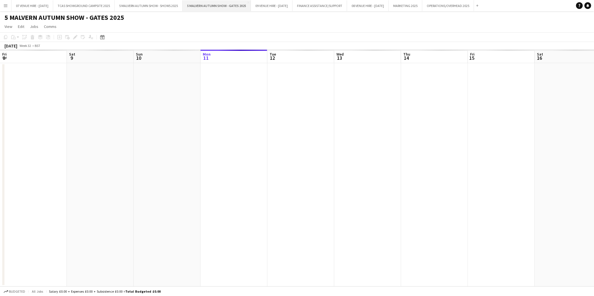
scroll to position [0, 133]
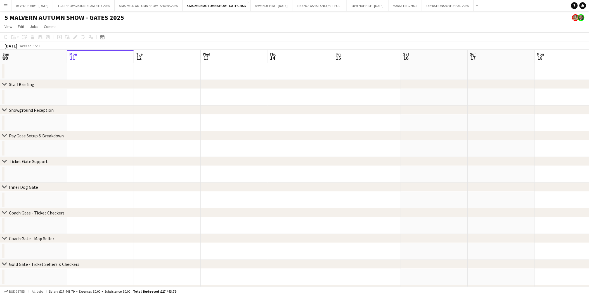
click at [4, 4] on app-icon "Menu" at bounding box center [5, 5] width 4 height 4
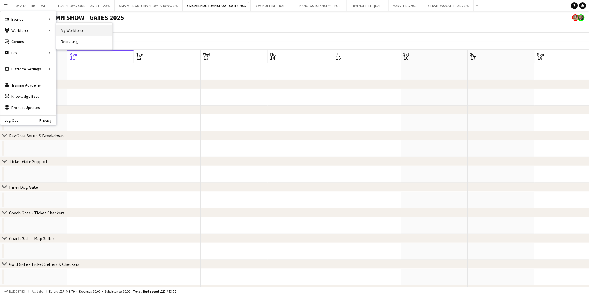
click at [67, 30] on link "My Workforce" at bounding box center [84, 30] width 56 height 11
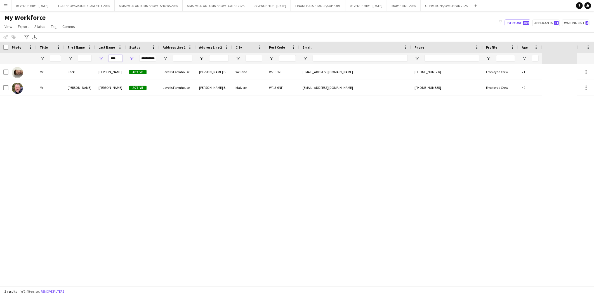
drag, startPoint x: 111, startPoint y: 59, endPoint x: 128, endPoint y: 60, distance: 16.8
click at [128, 60] on div "**********" at bounding box center [271, 58] width 542 height 11
type input "*"
drag, startPoint x: 87, startPoint y: 113, endPoint x: 75, endPoint y: 107, distance: 12.5
click at [87, 113] on div "Miss Emma Herbert Active 7 Interfields Cottage Lower Interfields Malvern WR14 1…" at bounding box center [288, 175] width 577 height 222
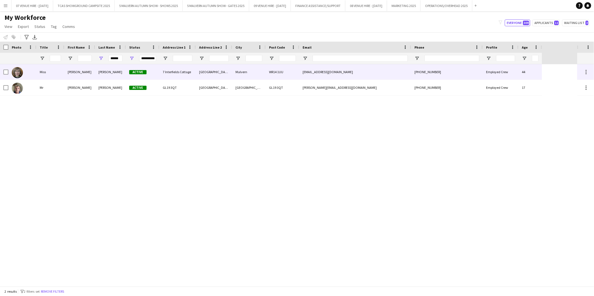
click at [20, 75] on img at bounding box center [17, 72] width 11 height 11
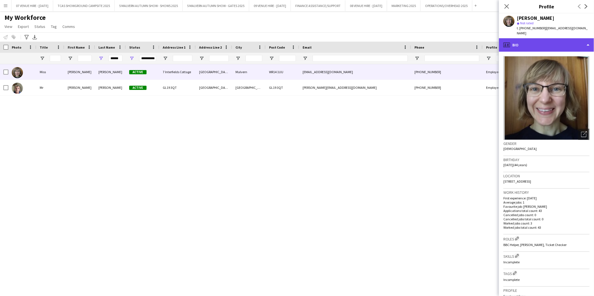
click at [529, 41] on div "profile Bio" at bounding box center [546, 44] width 95 height 13
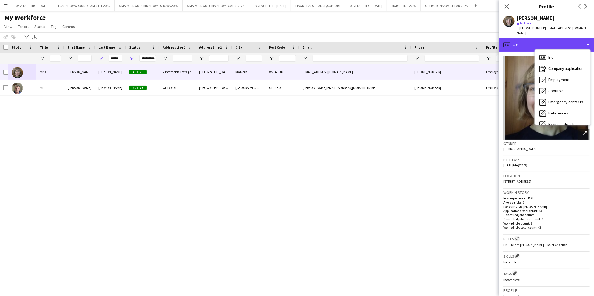
scroll to position [52, 0]
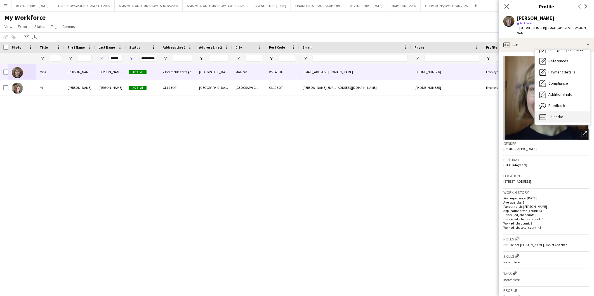
click at [551, 114] on span "Calendar" at bounding box center [555, 116] width 15 height 5
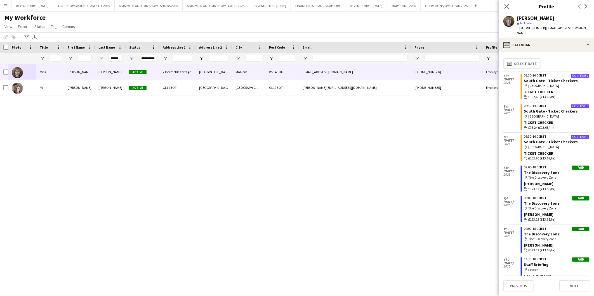
drag, startPoint x: 462, startPoint y: 269, endPoint x: 473, endPoint y: 234, distance: 37.6
click at [462, 269] on div "Miss Emma Herbert Active 7 Interfields Cottage Lower Interfields Malvern WR14 1…" at bounding box center [288, 175] width 577 height 222
click at [507, 5] on icon "Close pop-in" at bounding box center [506, 6] width 5 height 5
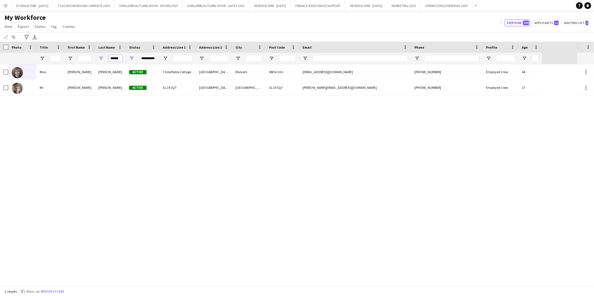
drag, startPoint x: 110, startPoint y: 59, endPoint x: 131, endPoint y: 58, distance: 21.3
click at [131, 58] on div "**********" at bounding box center [271, 58] width 542 height 11
click at [120, 56] on input "******" at bounding box center [115, 58] width 14 height 7
click at [139, 139] on div "Miss Emma Herbert Active 7 Interfields Cottage Lower Interfields Malvern WR14 1…" at bounding box center [288, 175] width 577 height 222
drag, startPoint x: 121, startPoint y: 59, endPoint x: 105, endPoint y: 59, distance: 15.7
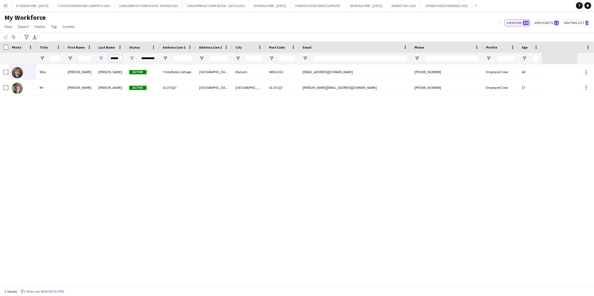
click at [105, 59] on div "******" at bounding box center [110, 58] width 31 height 11
click at [117, 58] on input "******" at bounding box center [115, 58] width 14 height 7
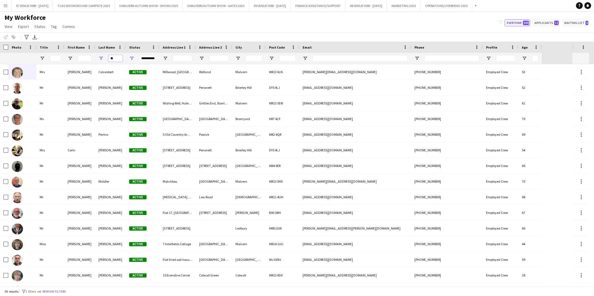
type input "*"
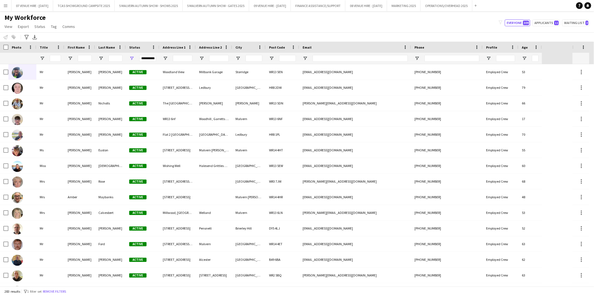
click at [263, 31] on div "My Workforce View Views Default view SafeHR Employee Details New view Update vi…" at bounding box center [297, 22] width 594 height 19
click at [320, 21] on div "My Workforce View Views Default view SafeHR Employee Details New view Update vi…" at bounding box center [297, 22] width 594 height 19
click at [386, 5] on button "08 VENUE HIRE - [DATE] Close" at bounding box center [366, 5] width 42 height 11
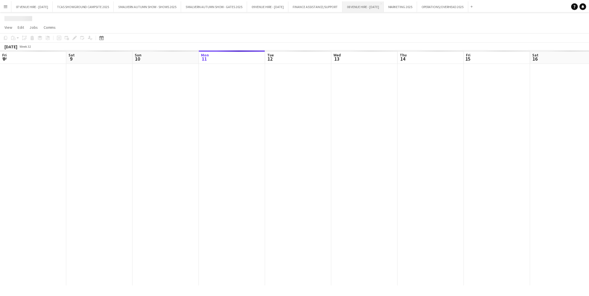
scroll to position [0, 133]
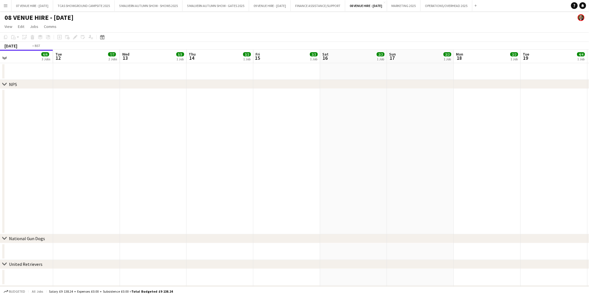
drag, startPoint x: 446, startPoint y: 79, endPoint x: 362, endPoint y: 77, distance: 84.4
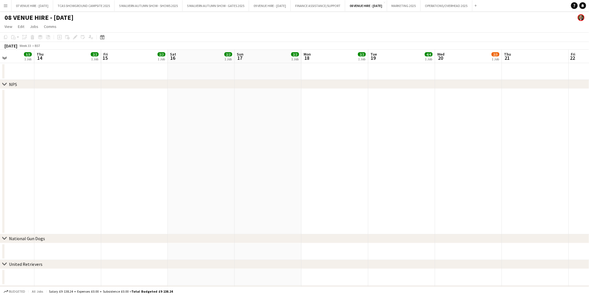
scroll to position [0, 168]
drag, startPoint x: 474, startPoint y: 94, endPoint x: 337, endPoint y: 103, distance: 138.1
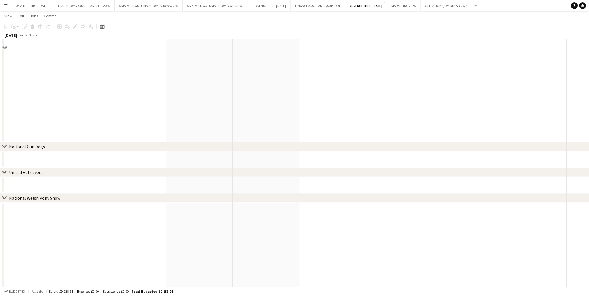
scroll to position [0, 0]
